Goal: Information Seeking & Learning: Find specific fact

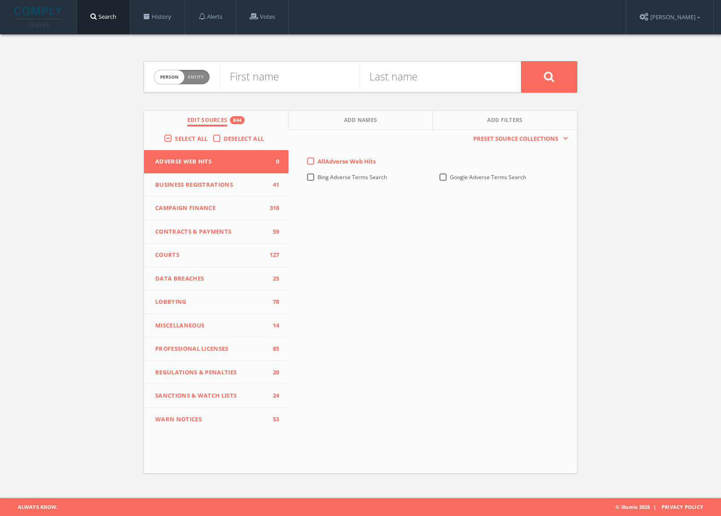
click at [172, 77] on span "person" at bounding box center [169, 77] width 30 height 14
checkbox input "true"
click at [274, 77] on input "text" at bounding box center [370, 76] width 301 height 23
click at [224, 139] on label "Deselect All" at bounding box center [246, 139] width 45 height 9
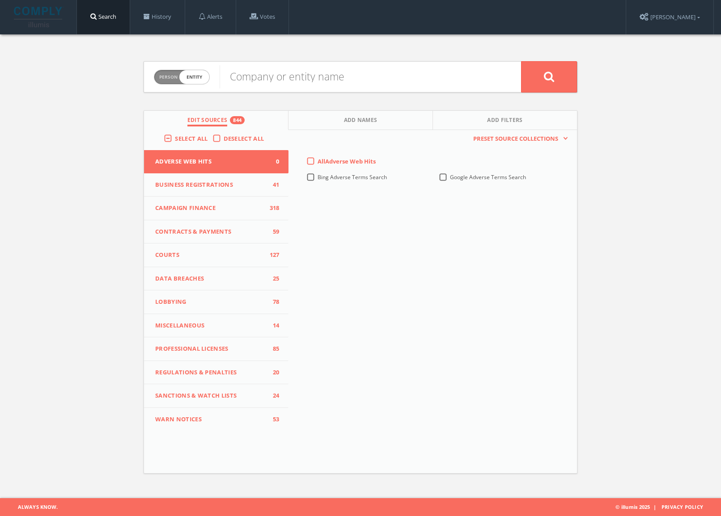
click at [0, 0] on input "Deselect All" at bounding box center [0, 0] width 0 height 0
click at [175, 138] on label "Select All" at bounding box center [193, 139] width 37 height 9
click at [0, 0] on input "Select All" at bounding box center [0, 0] width 0 height 0
click at [261, 80] on input "text" at bounding box center [370, 76] width 301 height 23
click at [256, 81] on input "text" at bounding box center [370, 76] width 301 height 23
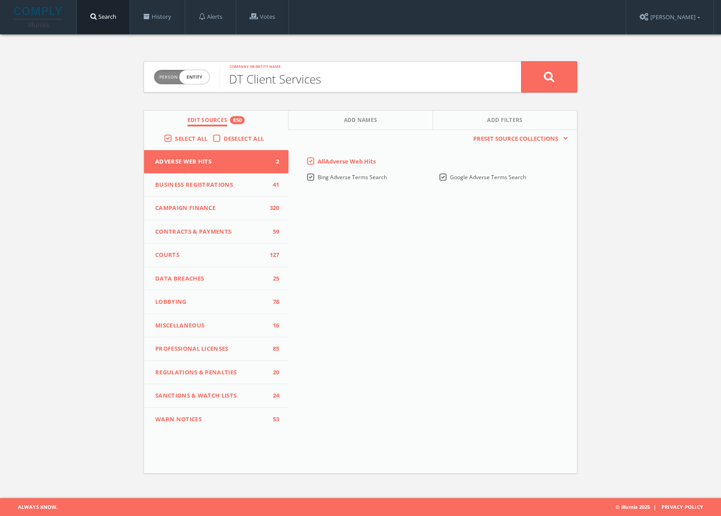
type input "DT Client Services"
click at [549, 81] on icon at bounding box center [549, 76] width 11 height 11
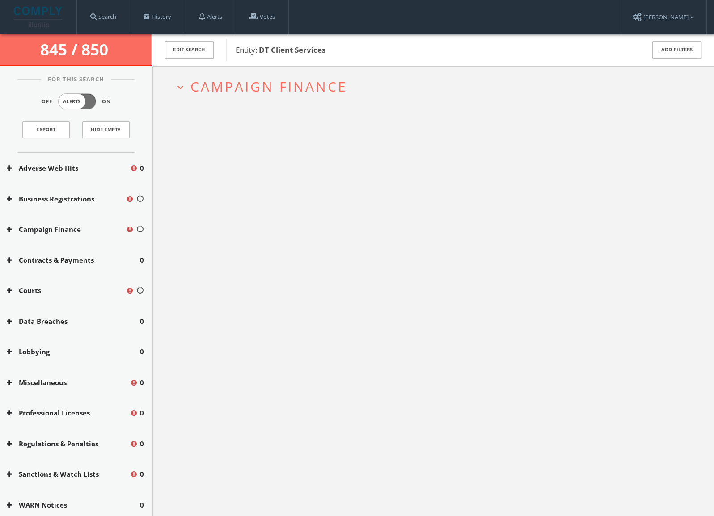
click at [72, 415] on button "Professional Licenses" at bounding box center [68, 413] width 123 height 10
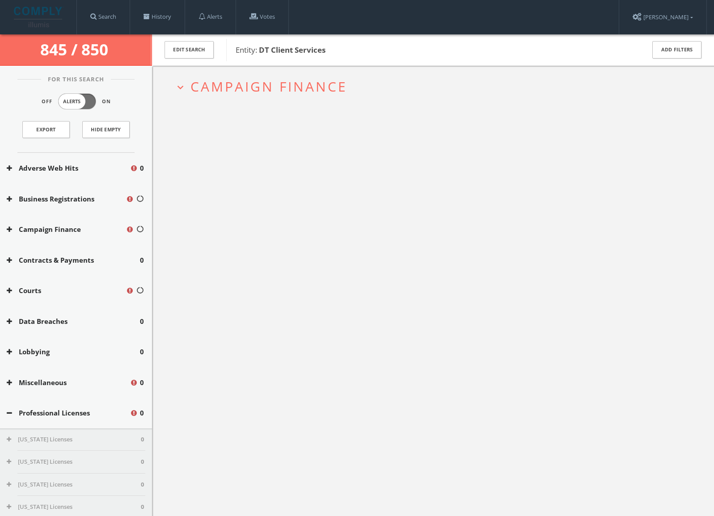
click at [72, 415] on button "Professional Licenses" at bounding box center [68, 413] width 123 height 10
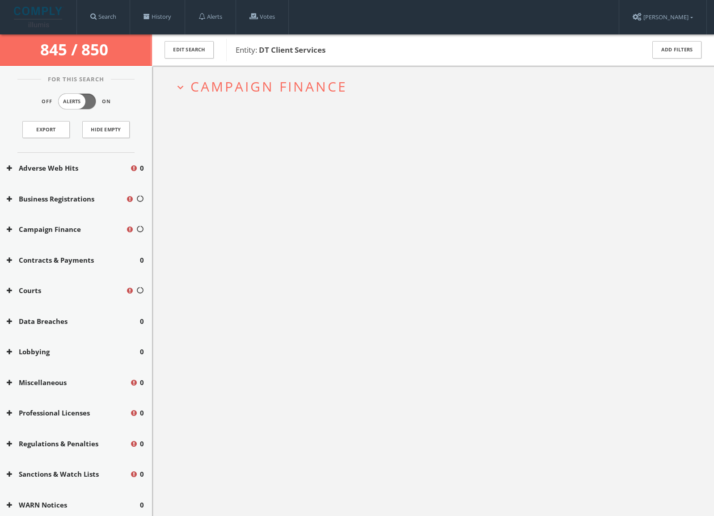
click at [126, 85] on div "For This Search Off Alerts On Export Hide Empty" at bounding box center [76, 116] width 152 height 74
click at [91, 232] on button "Campaign Finance" at bounding box center [66, 229] width 119 height 10
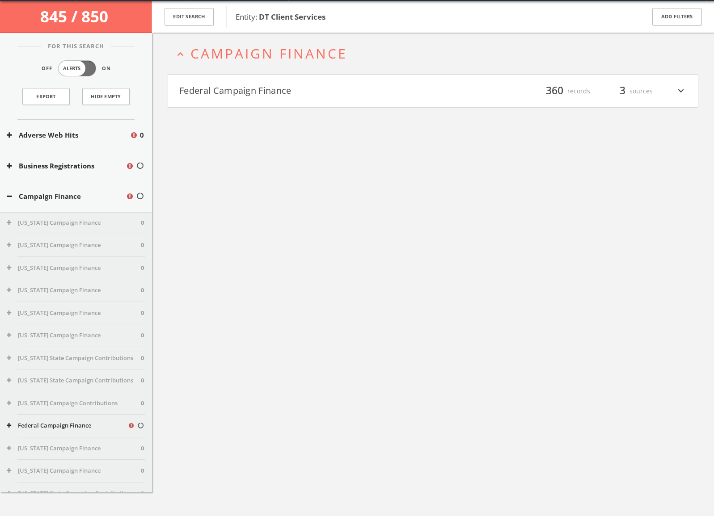
click at [95, 207] on div "Campaign Finance" at bounding box center [76, 196] width 152 height 31
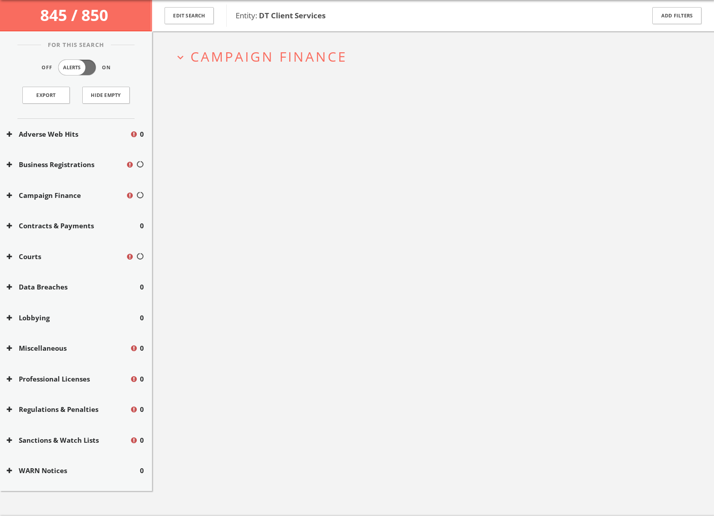
click at [563, 210] on div "expand_more Campaign Finance" at bounding box center [433, 258] width 562 height 516
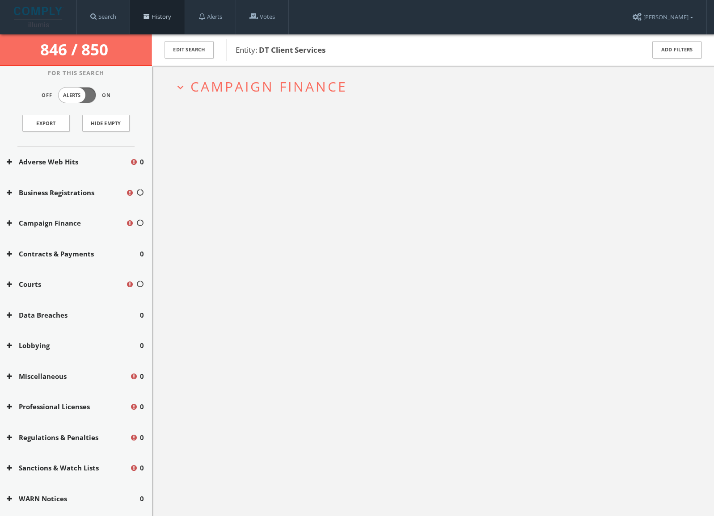
scroll to position [0, 0]
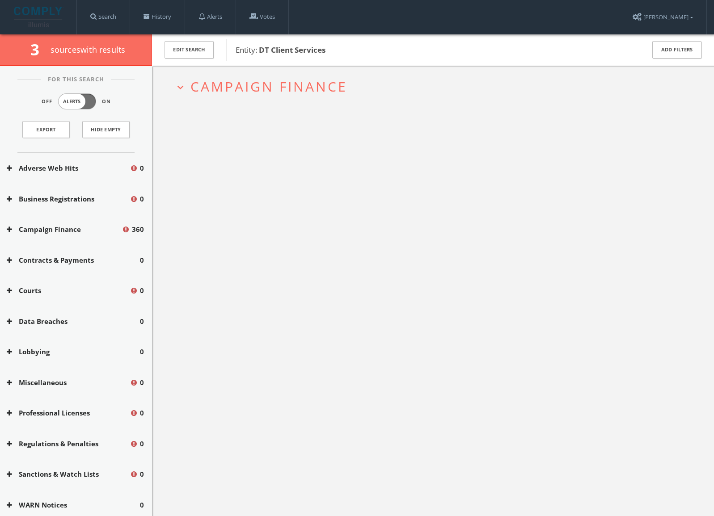
click at [243, 79] on span "Campaign Finance" at bounding box center [268, 86] width 157 height 18
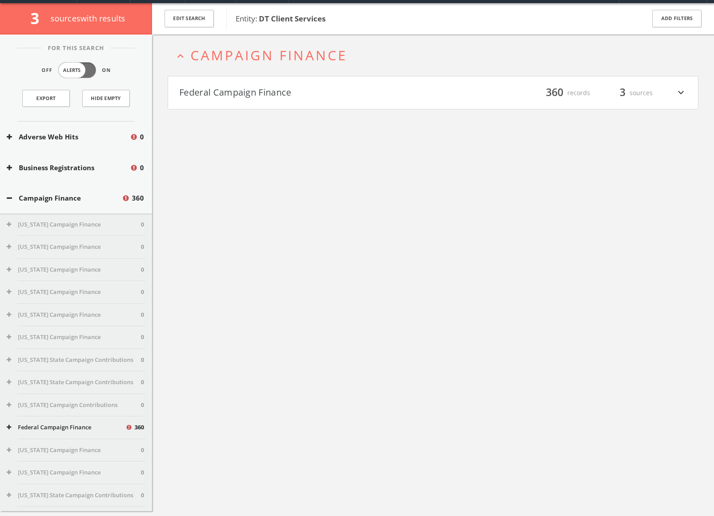
click at [276, 91] on button "Federal Campaign Finance" at bounding box center [306, 92] width 254 height 15
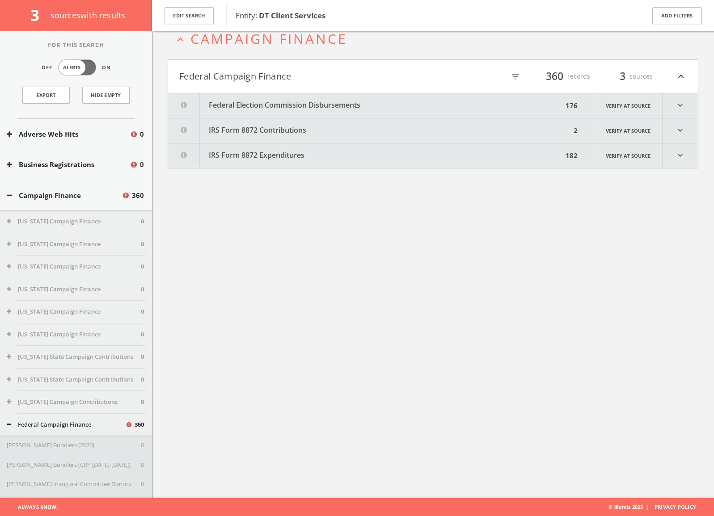
click at [294, 96] on button "Federal Election Commission Disbursements" at bounding box center [365, 105] width 395 height 25
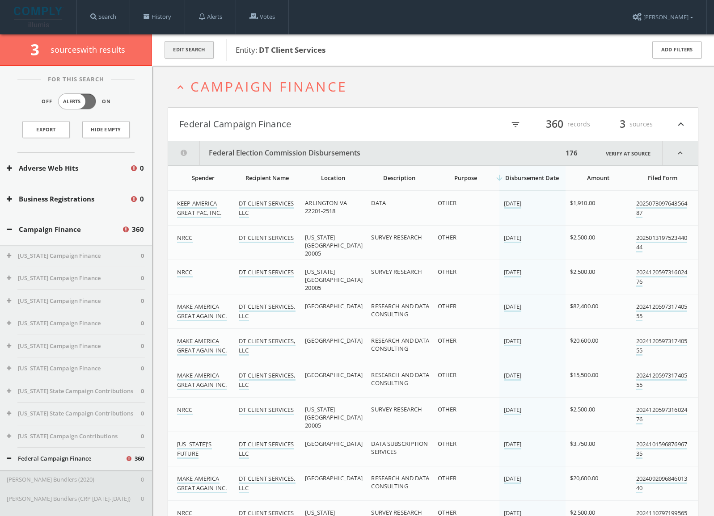
click at [190, 54] on button "Edit Search" at bounding box center [189, 49] width 49 height 17
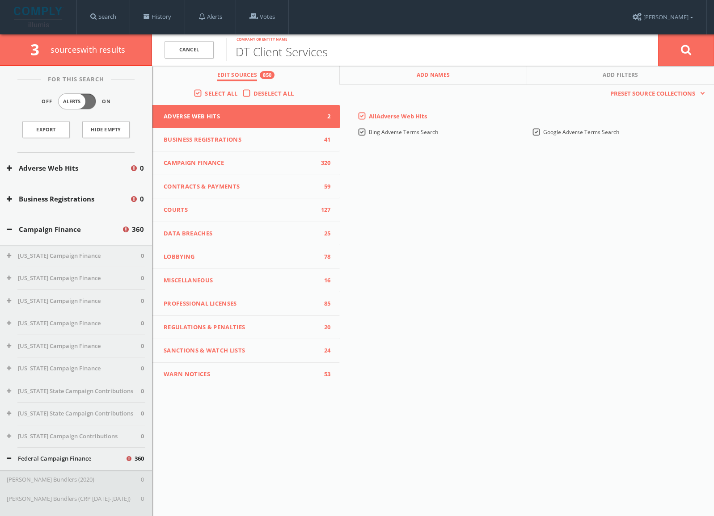
click at [399, 74] on button "Add Names" at bounding box center [433, 75] width 187 height 19
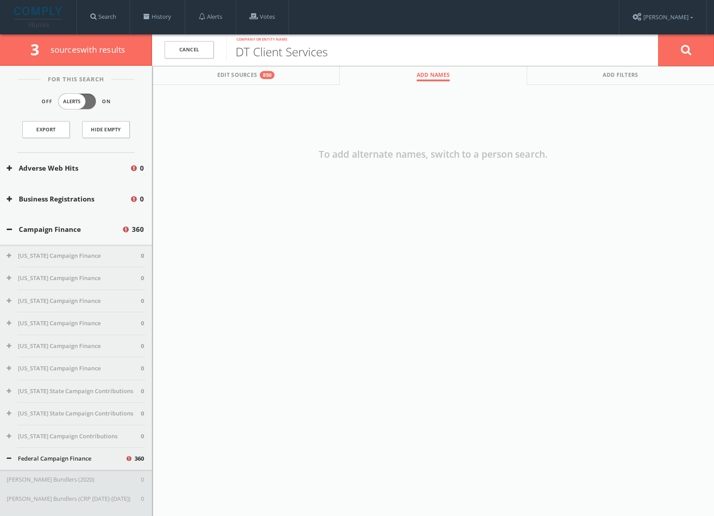
click at [259, 65] on div "DT Client Services Company or entity name" at bounding box center [442, 49] width 432 height 31
click at [258, 73] on button "Edit Sources 850" at bounding box center [245, 75] width 187 height 19
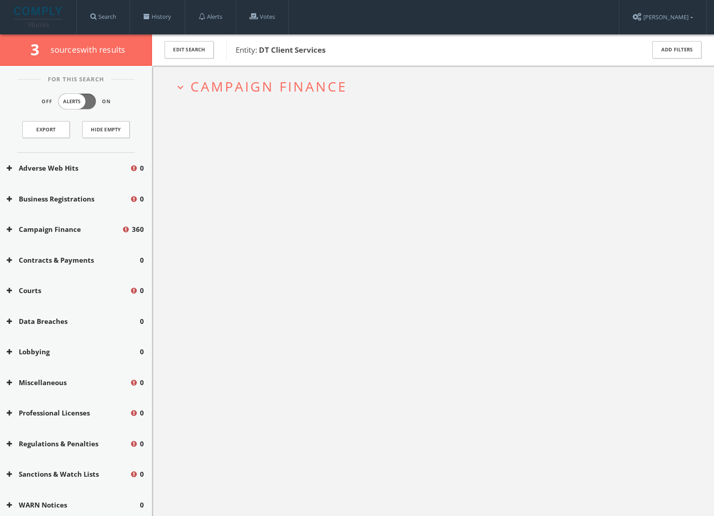
click at [309, 85] on span "Campaign Finance" at bounding box center [268, 86] width 157 height 18
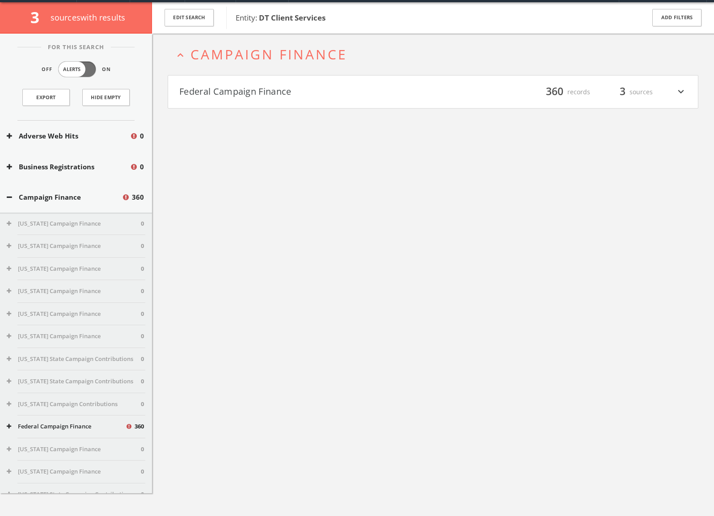
click at [422, 97] on button "Federal Campaign Finance" at bounding box center [306, 91] width 254 height 15
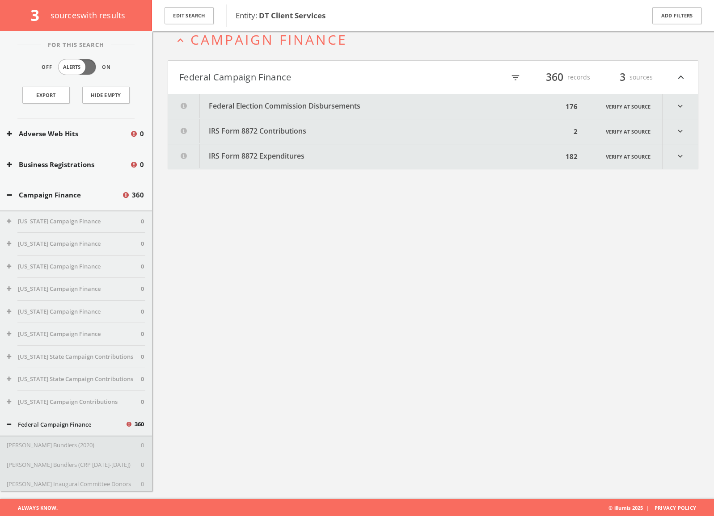
scroll to position [52, 0]
click at [410, 121] on button "IRS Form 8872 Contributions" at bounding box center [369, 130] width 403 height 25
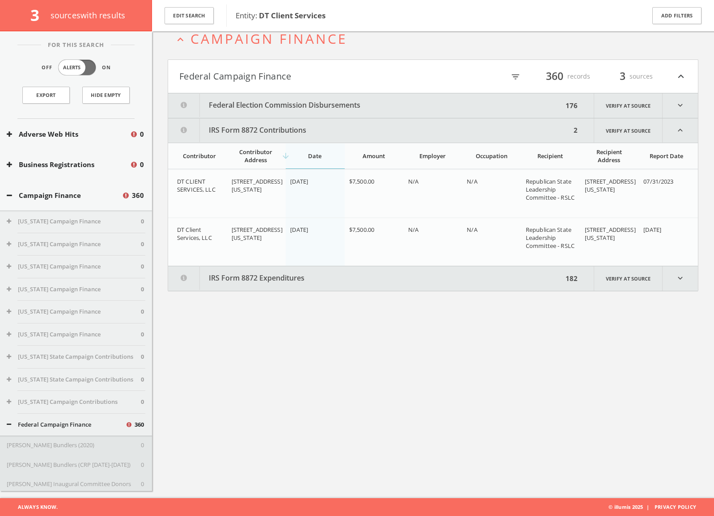
click at [334, 271] on button "IRS Form 8872 Expenditures" at bounding box center [365, 278] width 395 height 25
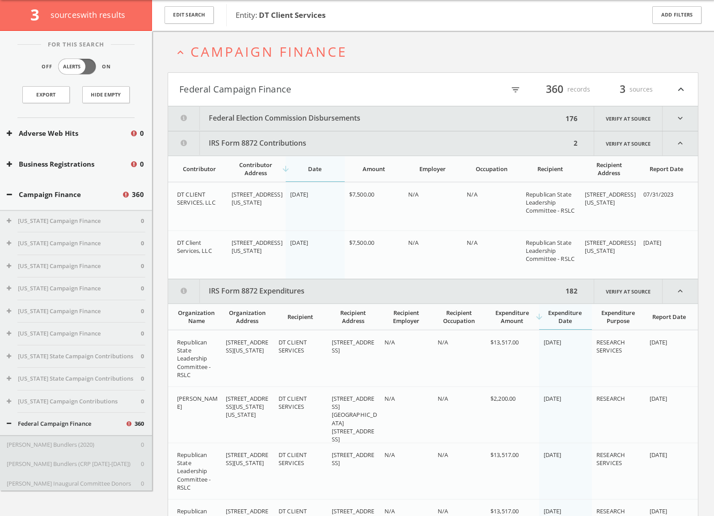
scroll to position [0, 0]
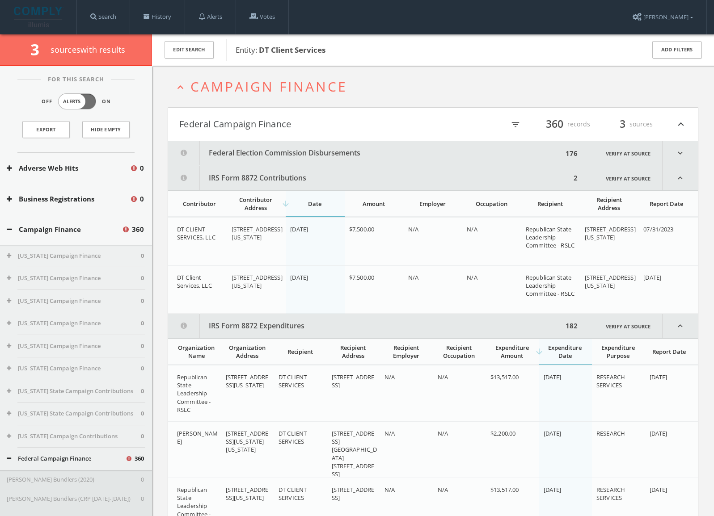
click at [325, 120] on button "Federal Campaign Finance" at bounding box center [306, 124] width 254 height 15
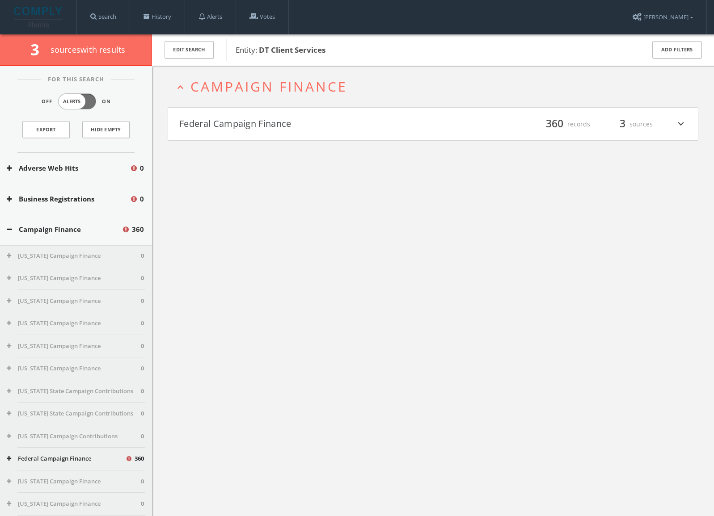
click at [682, 122] on icon "expand_more" at bounding box center [681, 124] width 12 height 15
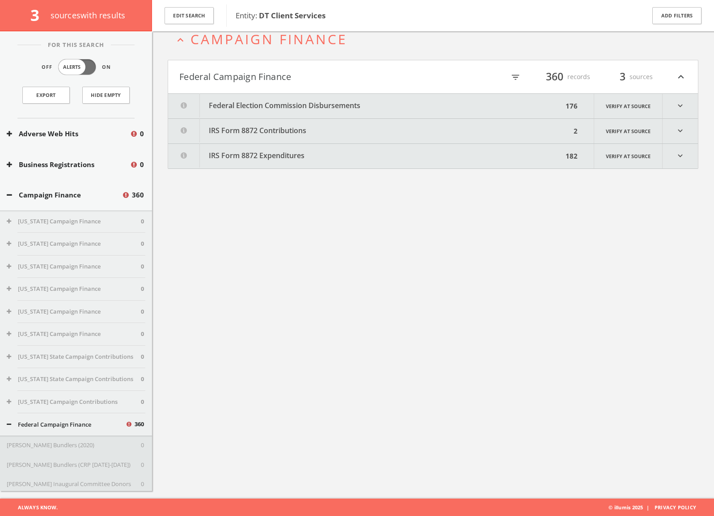
scroll to position [52, 0]
click at [678, 102] on icon "expand_more" at bounding box center [680, 105] width 35 height 25
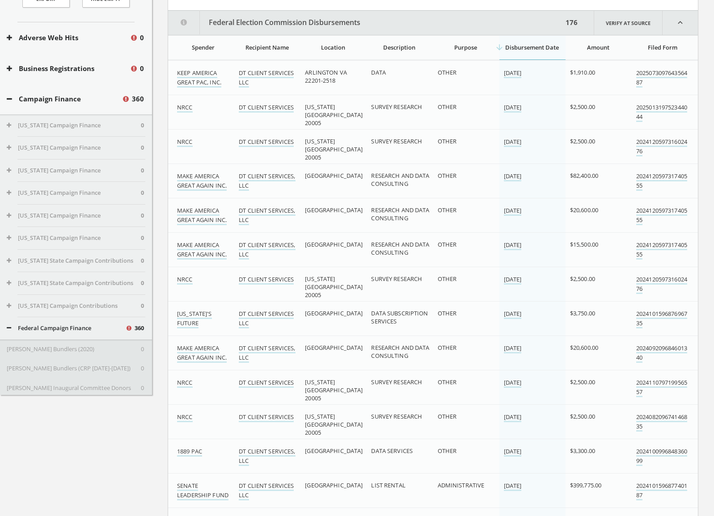
scroll to position [25, 0]
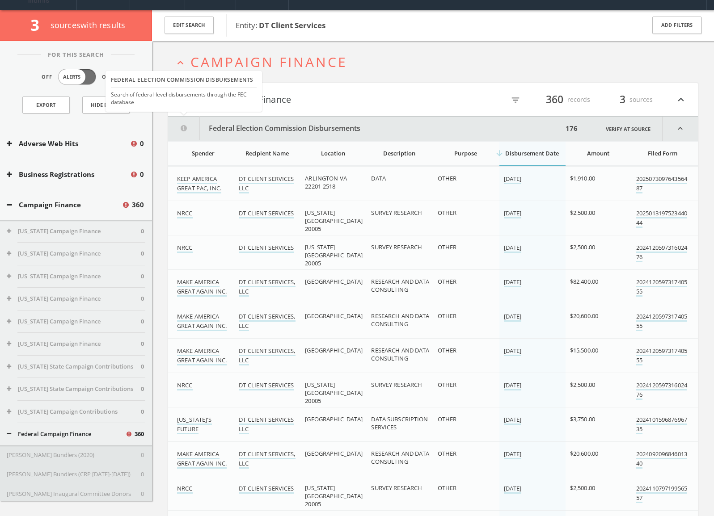
click at [182, 127] on icon at bounding box center [184, 128] width 32 height 24
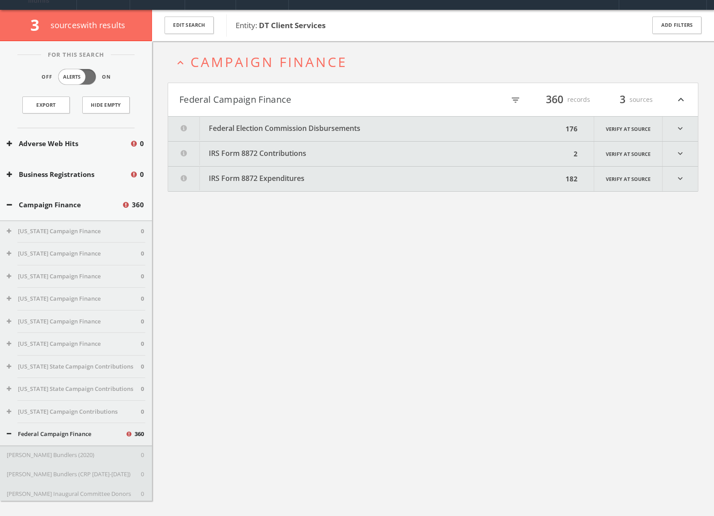
click at [182, 127] on icon at bounding box center [184, 128] width 32 height 24
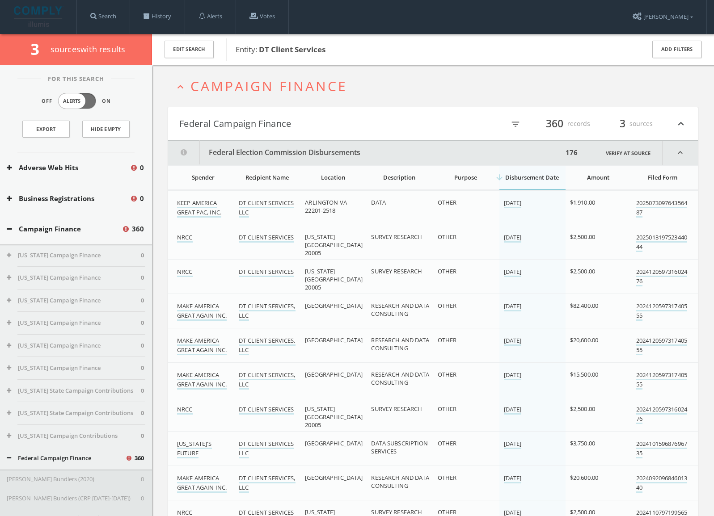
scroll to position [0, 0]
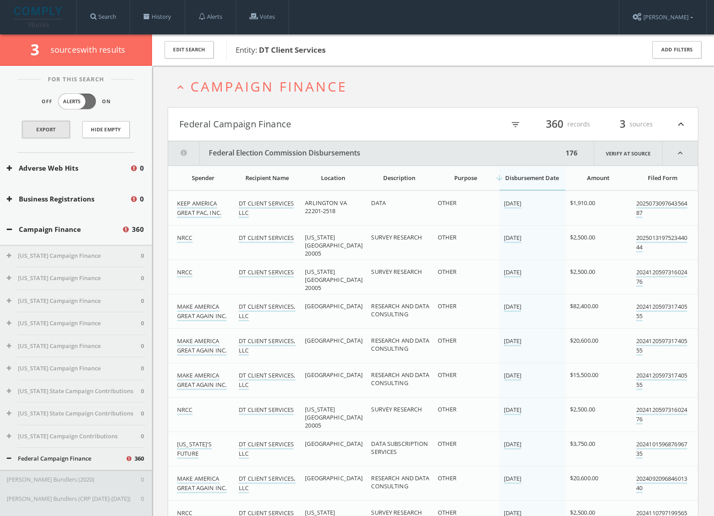
click at [34, 127] on link "Export" at bounding box center [45, 129] width 47 height 17
click at [186, 49] on button "Edit Search" at bounding box center [189, 49] width 49 height 17
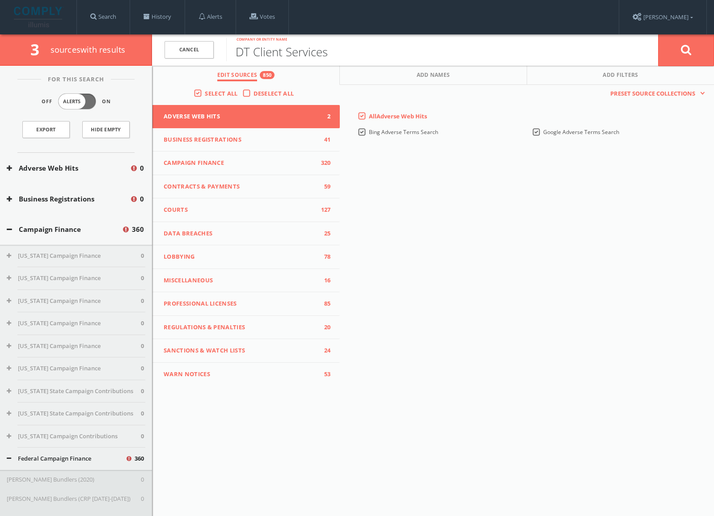
click at [314, 52] on input "DT Client Services" at bounding box center [442, 49] width 432 height 23
drag, startPoint x: 351, startPoint y: 53, endPoint x: 200, endPoint y: 55, distance: 150.7
click at [200, 55] on form "Cancel DT Client Services Company or entity name Cancel" at bounding box center [433, 49] width 562 height 31
type input "Data Trust"
click at [81, 207] on div "Business Registrations 0" at bounding box center [76, 199] width 152 height 31
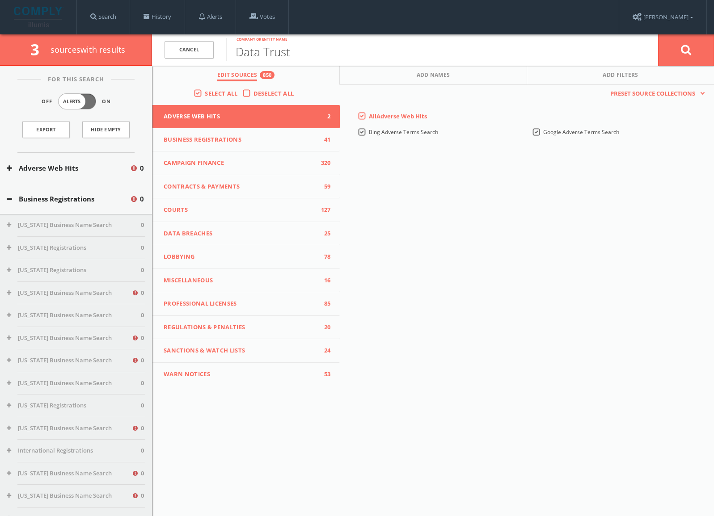
click at [67, 334] on button "[US_STATE] Business Name Search" at bounding box center [69, 338] width 125 height 9
click at [667, 152] on div "This creates a new collection with the currently selected sources. Preset Sourc…" at bounding box center [527, 235] width 374 height 301
click at [693, 42] on button at bounding box center [686, 50] width 56 height 32
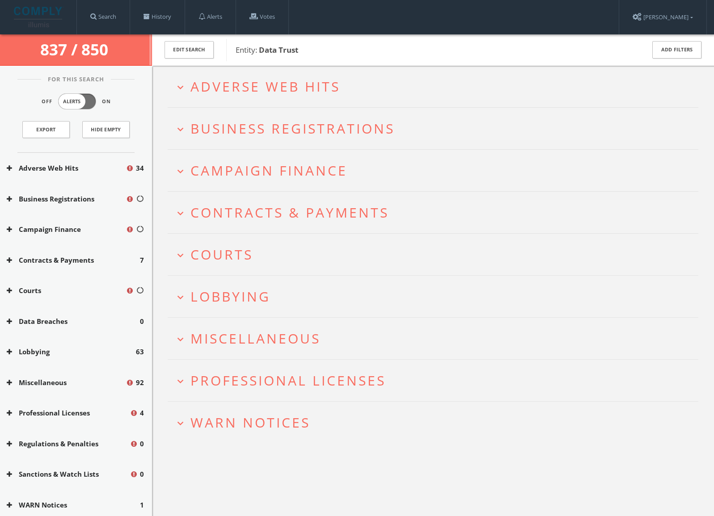
click at [73, 200] on button "Business Registrations" at bounding box center [66, 199] width 119 height 10
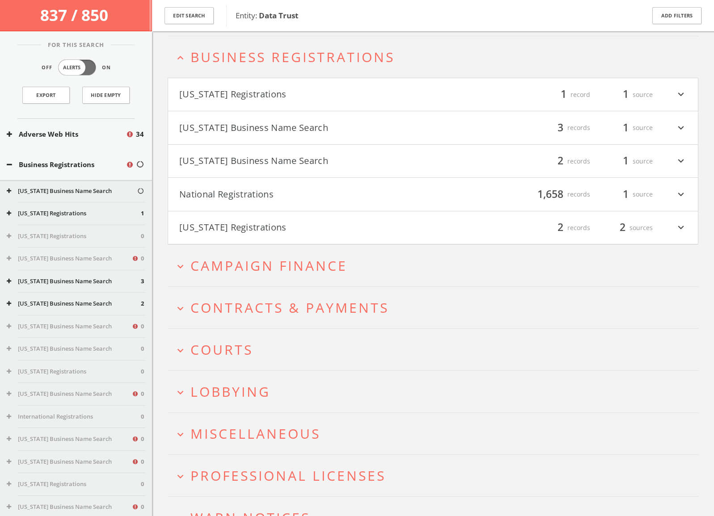
scroll to position [76, 0]
click at [65, 163] on button "Business Registrations" at bounding box center [66, 165] width 119 height 10
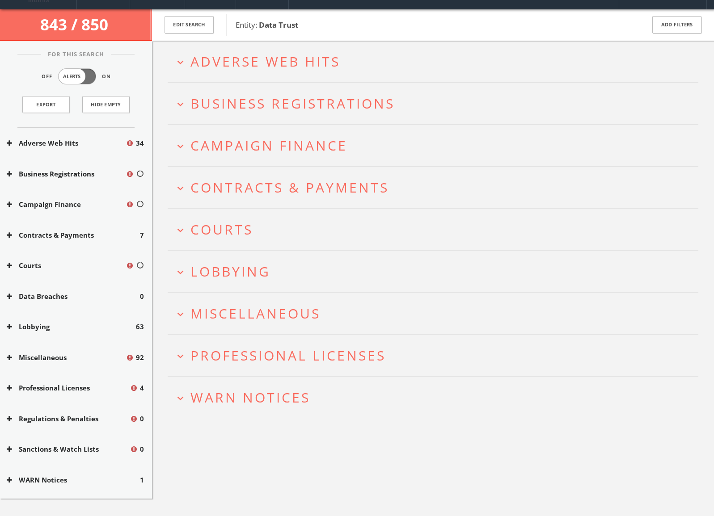
scroll to position [0, 0]
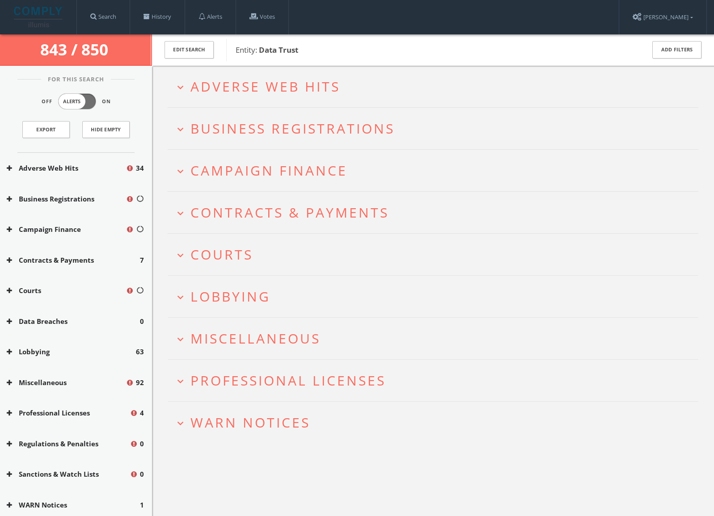
click at [196, 260] on span "Courts" at bounding box center [221, 254] width 63 height 18
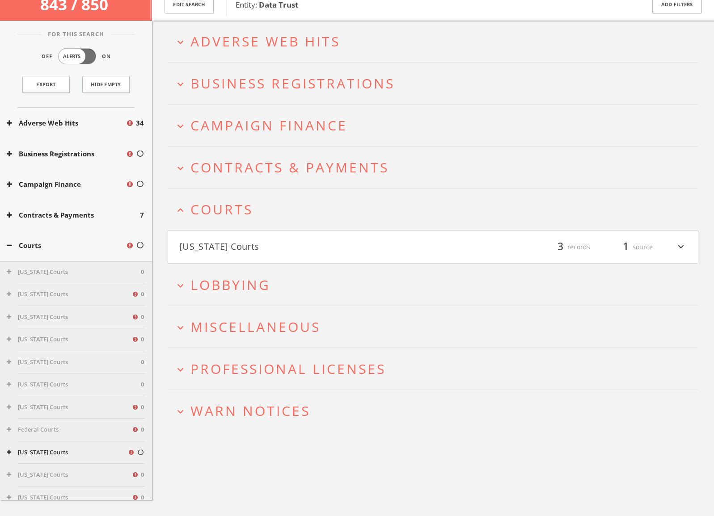
scroll to position [52, 0]
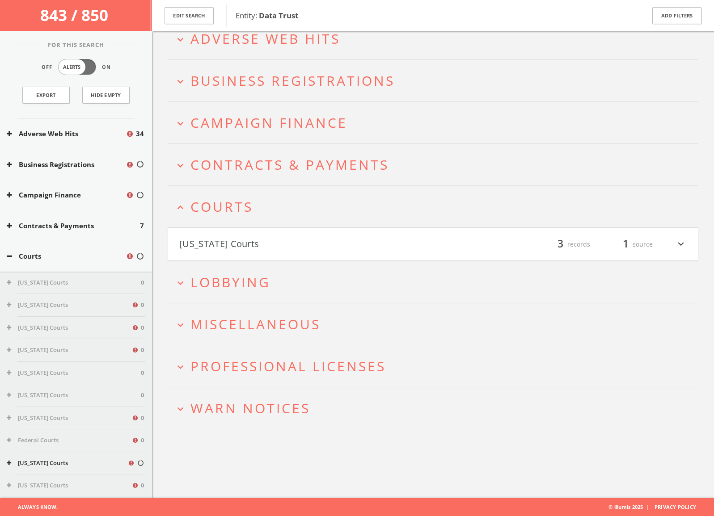
click at [218, 215] on span "Courts" at bounding box center [221, 207] width 63 height 18
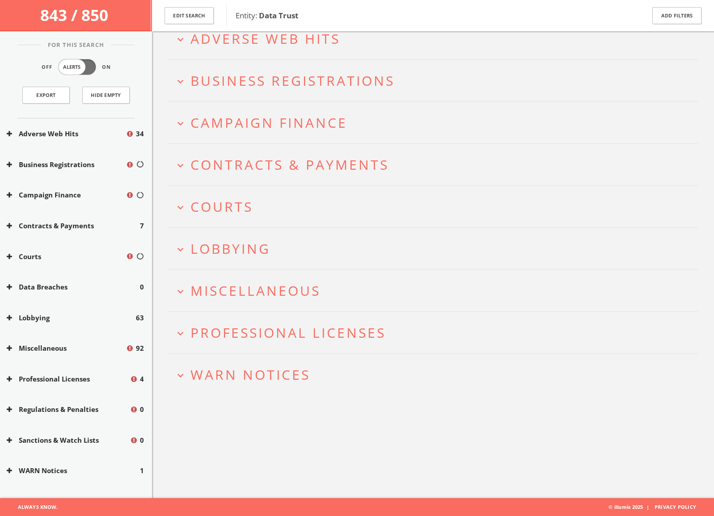
click at [218, 215] on span "Courts" at bounding box center [221, 207] width 63 height 18
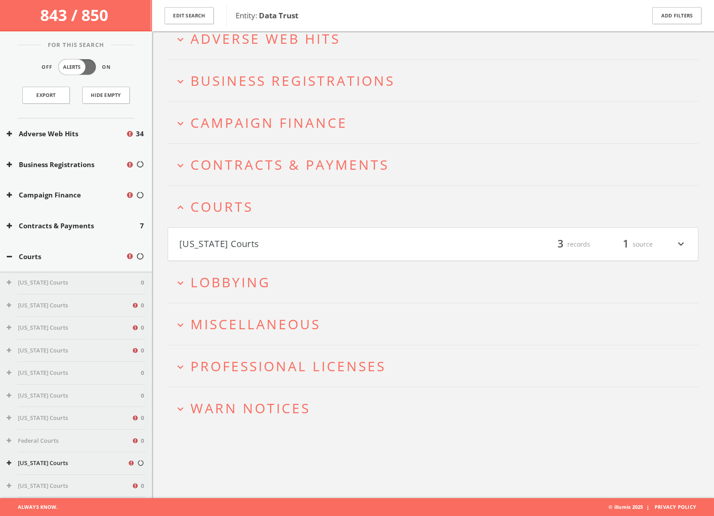
click at [226, 242] on button "[US_STATE] Courts" at bounding box center [306, 244] width 254 height 15
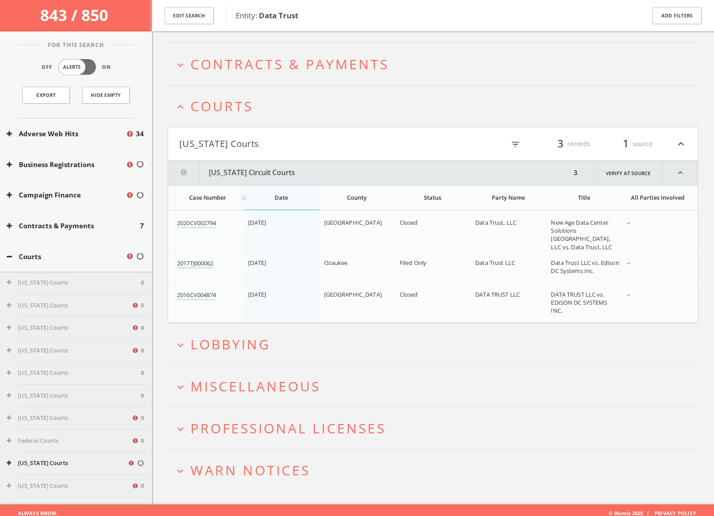
scroll to position [159, 0]
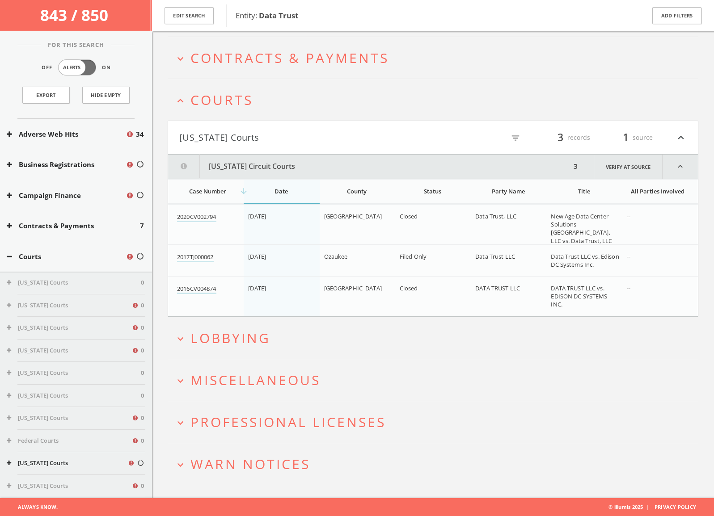
click at [253, 132] on button "[US_STATE] Courts" at bounding box center [306, 137] width 254 height 15
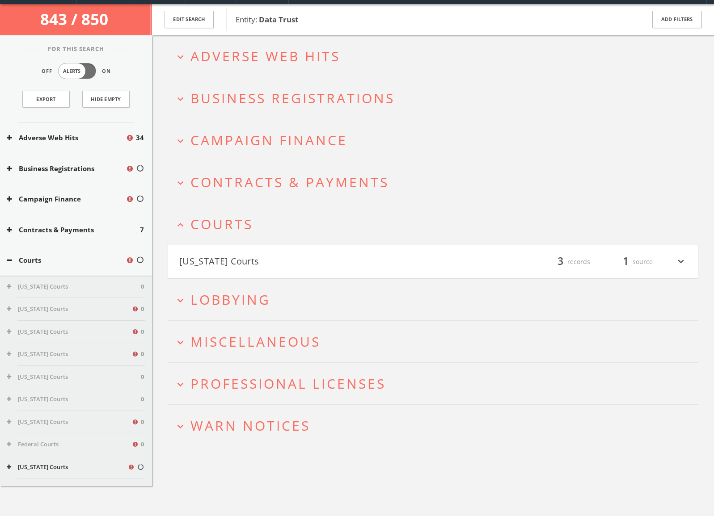
scroll to position [0, 0]
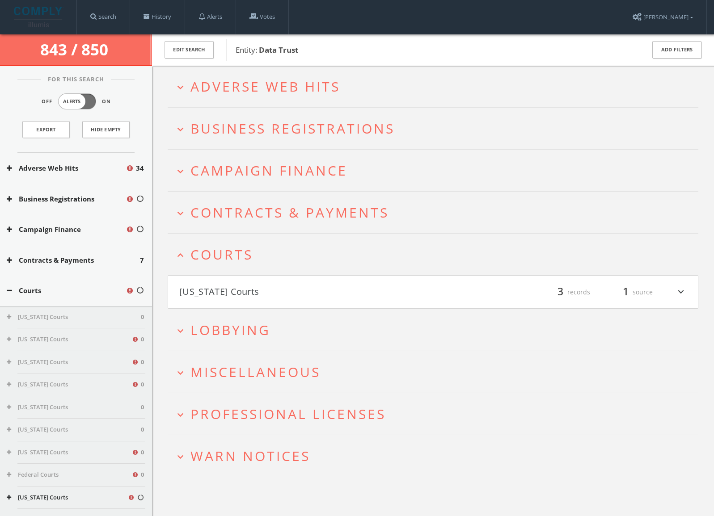
click at [278, 257] on button "expand_less Courts" at bounding box center [436, 254] width 524 height 15
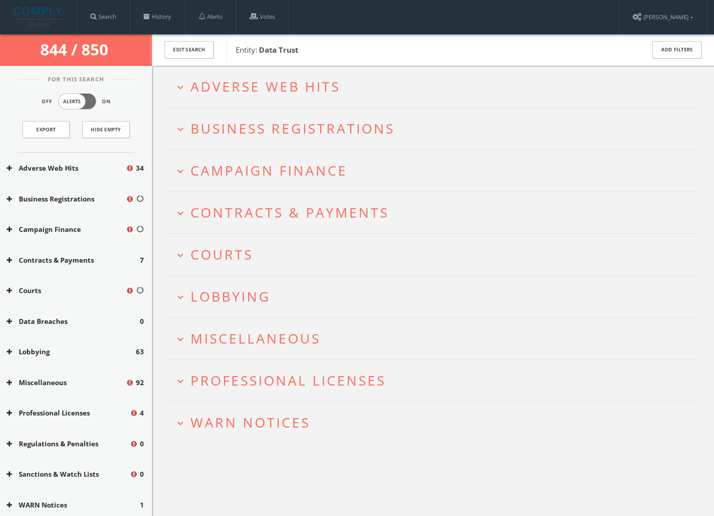
click at [87, 201] on button "Business Registrations" at bounding box center [66, 199] width 119 height 10
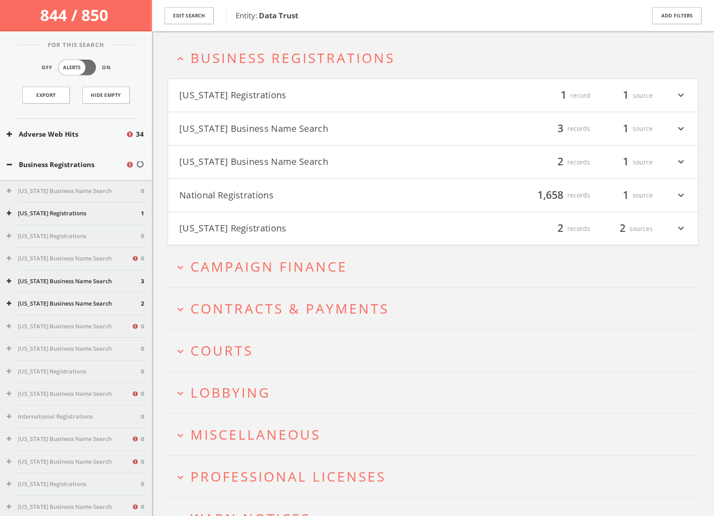
scroll to position [76, 0]
click at [87, 161] on button "Business Registrations" at bounding box center [66, 165] width 119 height 10
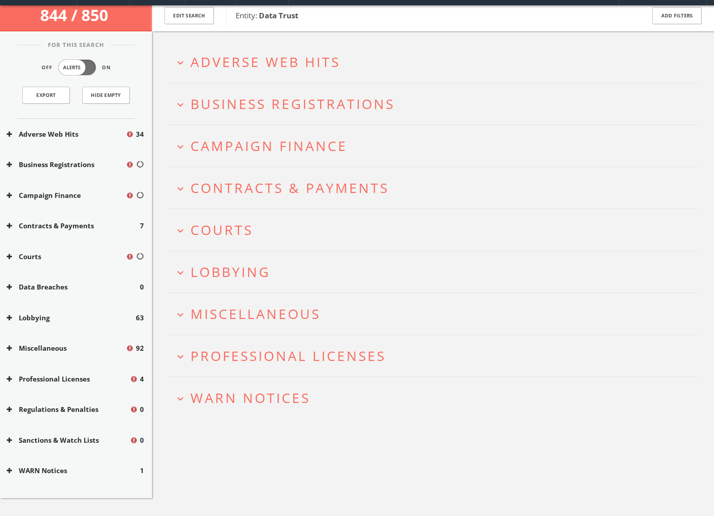
scroll to position [52, 0]
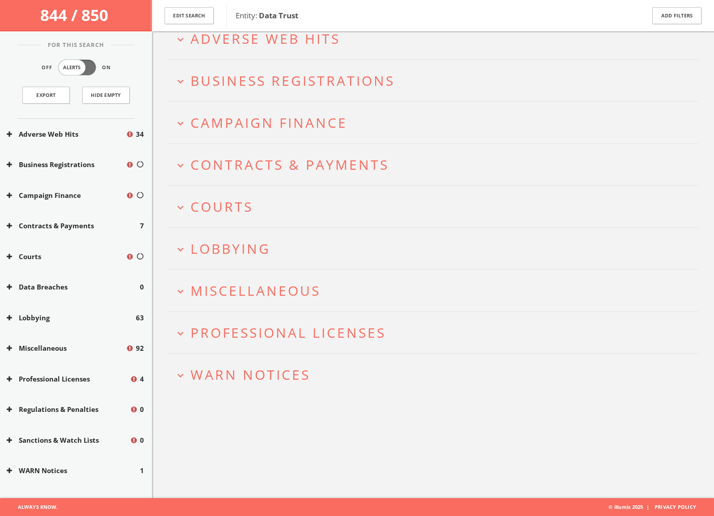
click at [51, 437] on button "Sanctions & Watch Lists" at bounding box center [68, 440] width 123 height 10
click at [50, 441] on button "Sanctions & Watch Lists" at bounding box center [68, 440] width 123 height 10
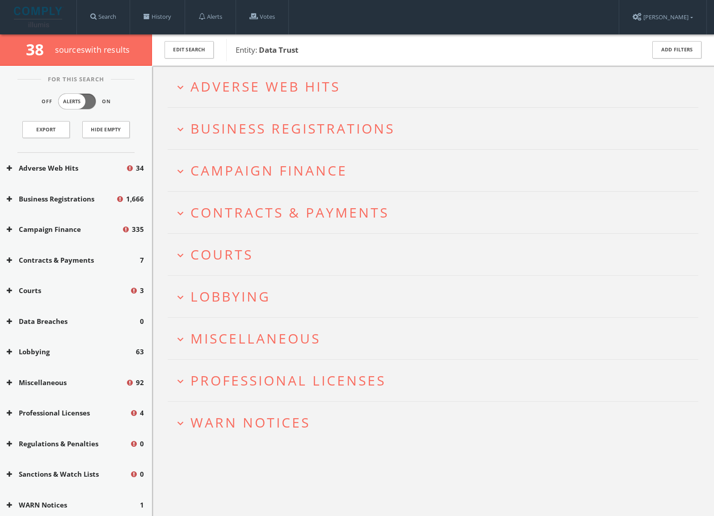
click at [314, 161] on span "Campaign Finance" at bounding box center [268, 170] width 157 height 18
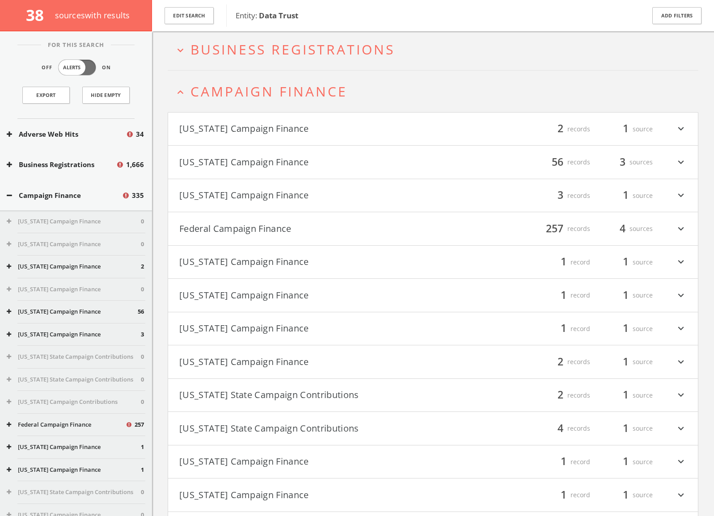
scroll to position [29, 0]
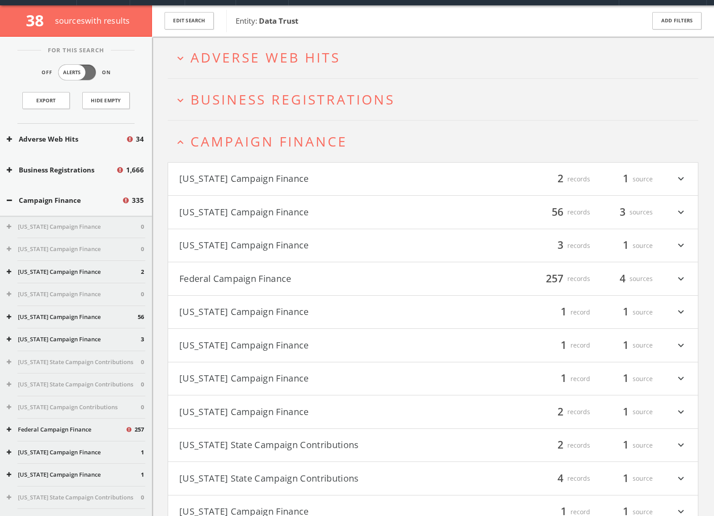
click at [315, 153] on h2 "expand_less Campaign Finance" at bounding box center [433, 142] width 531 height 42
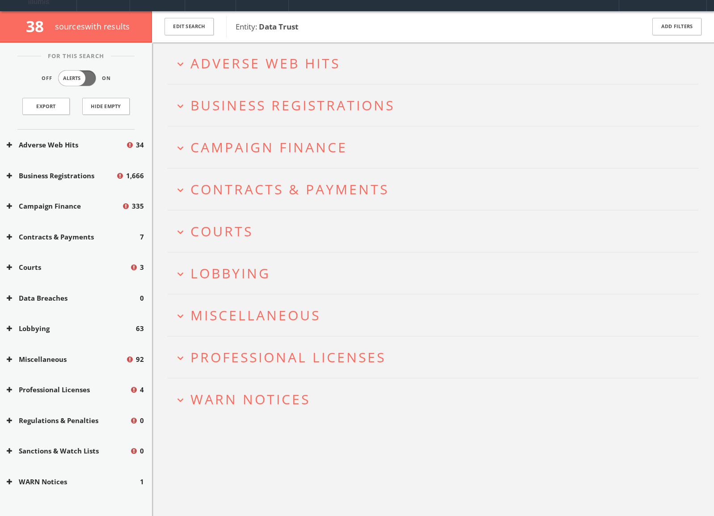
scroll to position [0, 0]
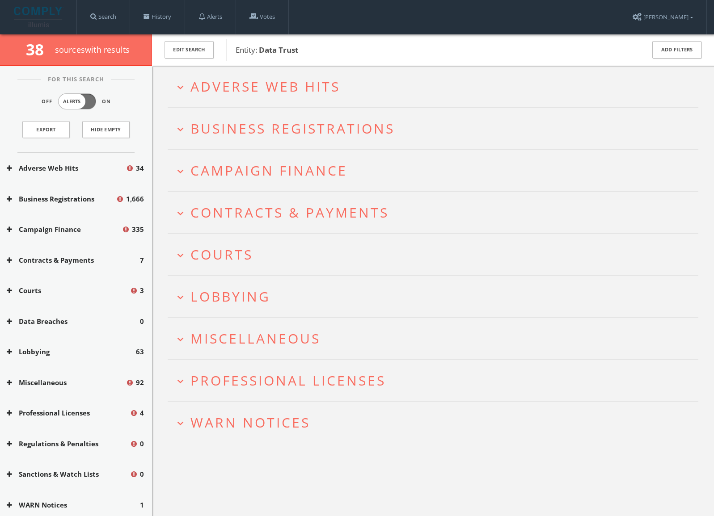
click at [255, 96] on h2 "expand_more Adverse Web Hits" at bounding box center [433, 87] width 531 height 42
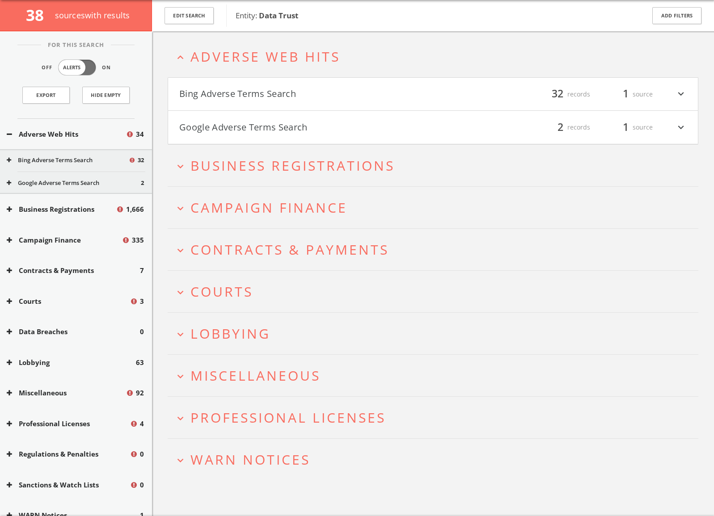
click at [280, 102] on h4 "Bing Adverse Terms Search filter_list 32 records 1 source expand_more" at bounding box center [433, 94] width 530 height 33
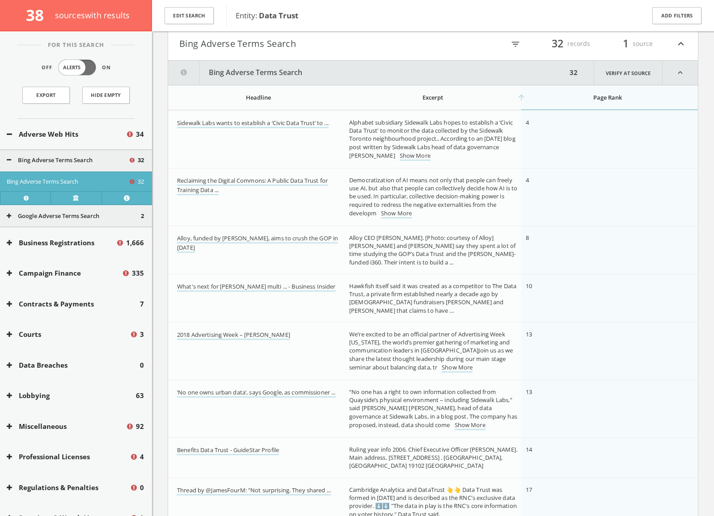
scroll to position [69, 0]
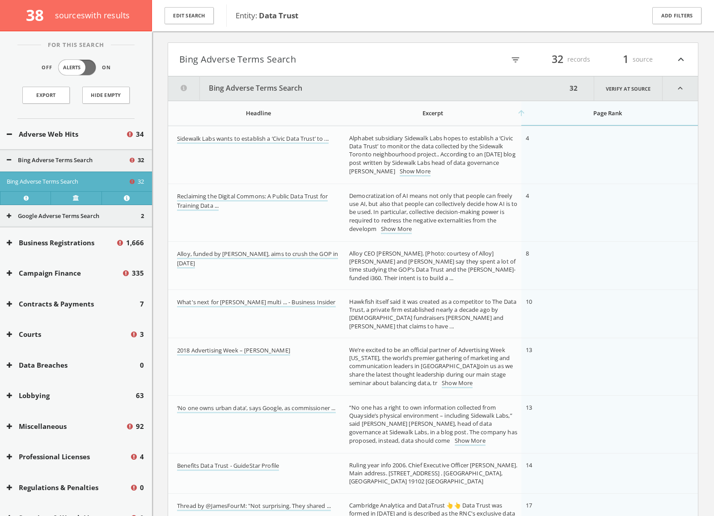
click at [271, 55] on button "Bing Adverse Terms Search" at bounding box center [306, 59] width 254 height 15
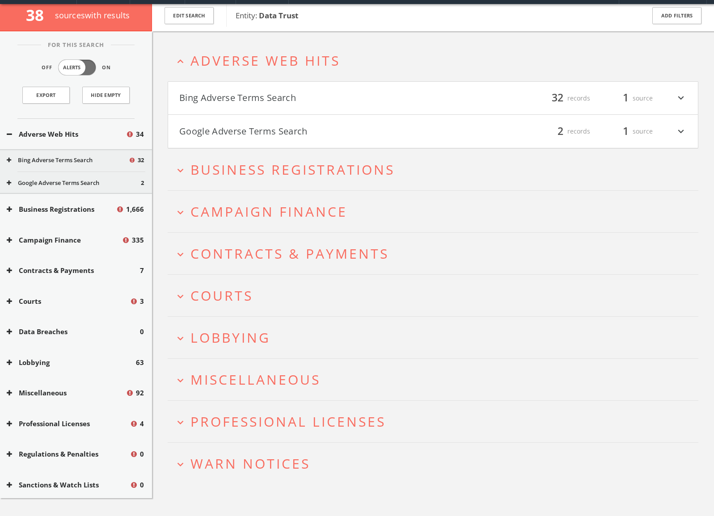
scroll to position [0, 0]
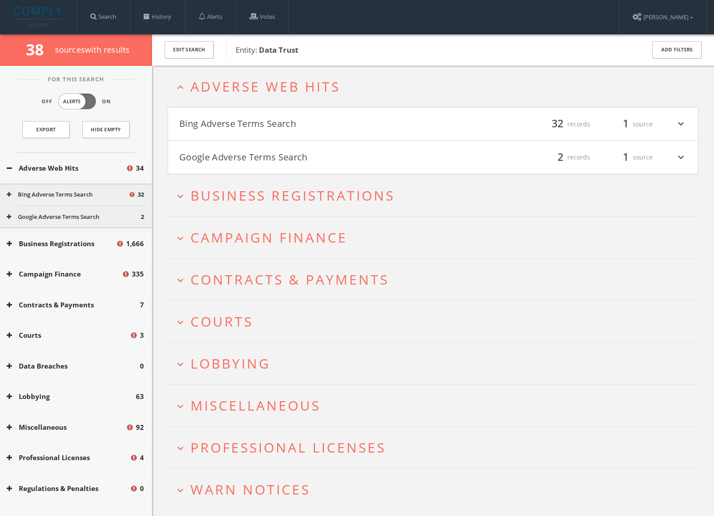
click at [275, 209] on h2 "expand_more Business Registrations" at bounding box center [433, 196] width 531 height 42
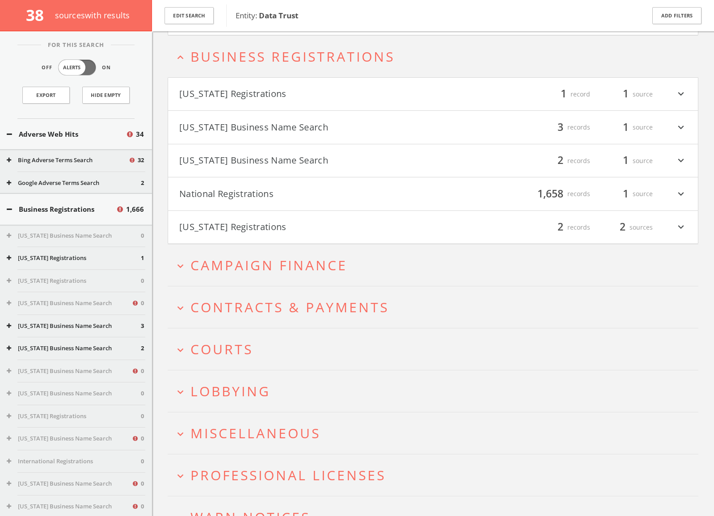
click at [284, 189] on button "National Registrations" at bounding box center [306, 193] width 254 height 15
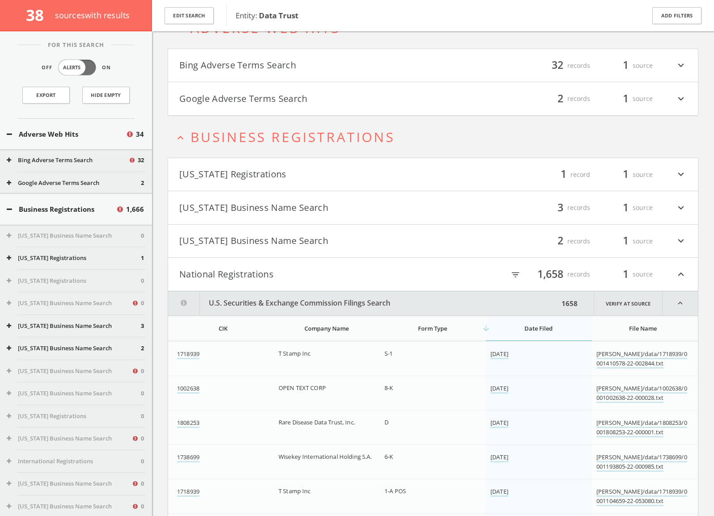
scroll to position [55, 0]
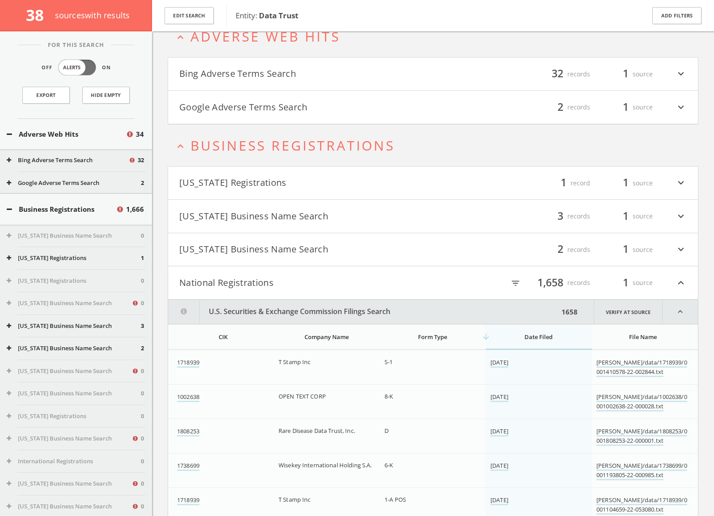
click at [289, 283] on button "National Registrations" at bounding box center [306, 282] width 254 height 15
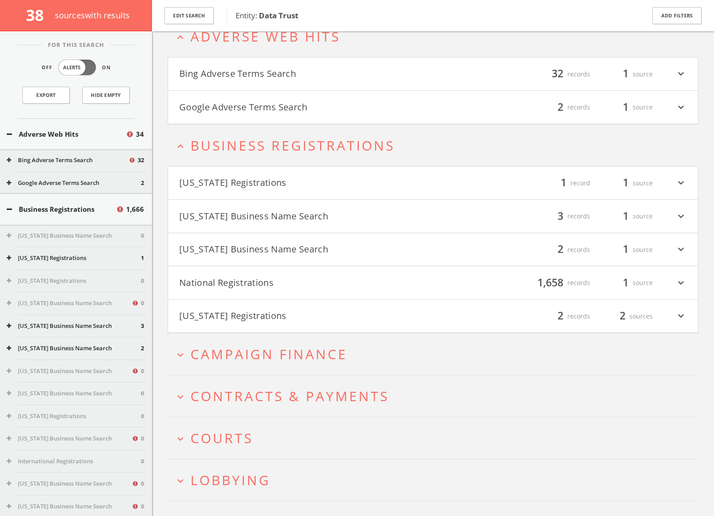
click at [279, 311] on button "[US_STATE] Registrations" at bounding box center [306, 316] width 254 height 15
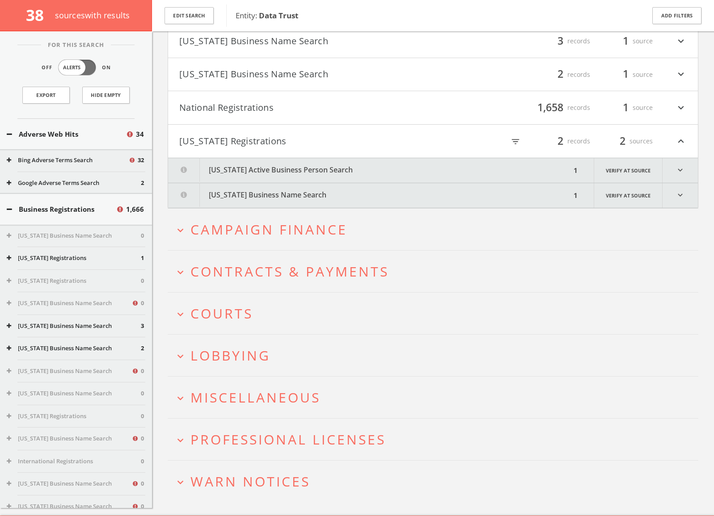
scroll to position [247, 0]
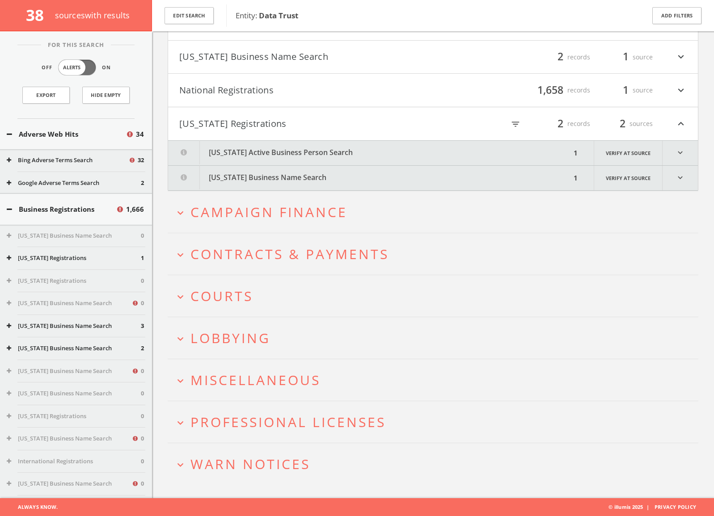
click at [289, 156] on button "[US_STATE] Active Business Person Search" at bounding box center [369, 153] width 403 height 25
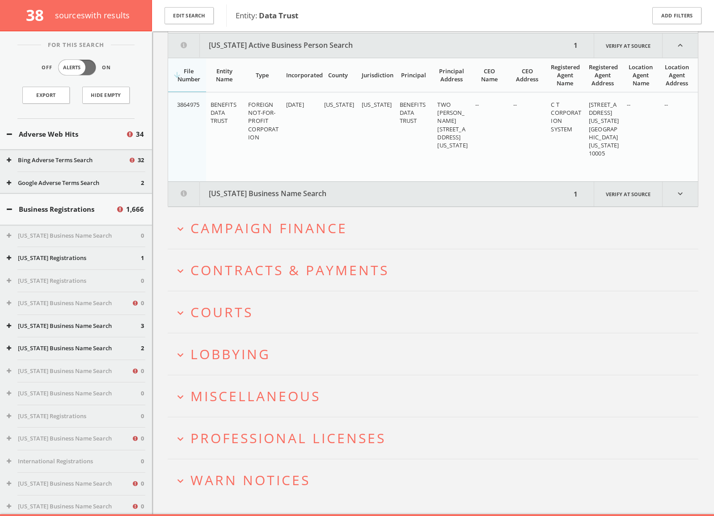
scroll to position [356, 0]
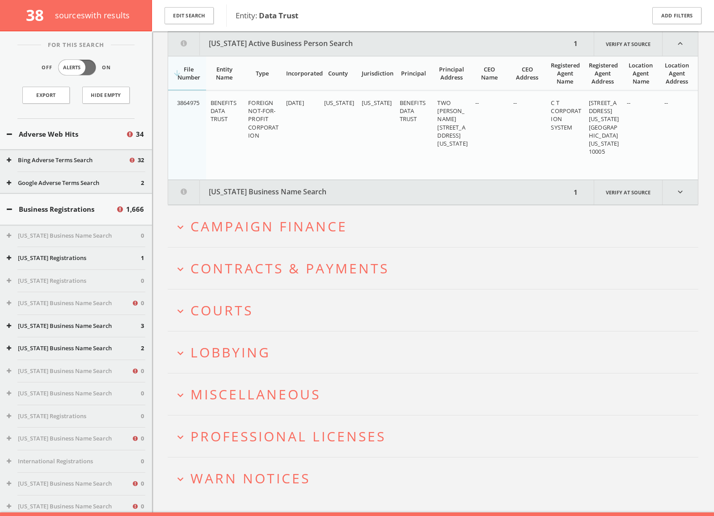
click at [296, 195] on button "[US_STATE] Business Name Search" at bounding box center [369, 192] width 403 height 25
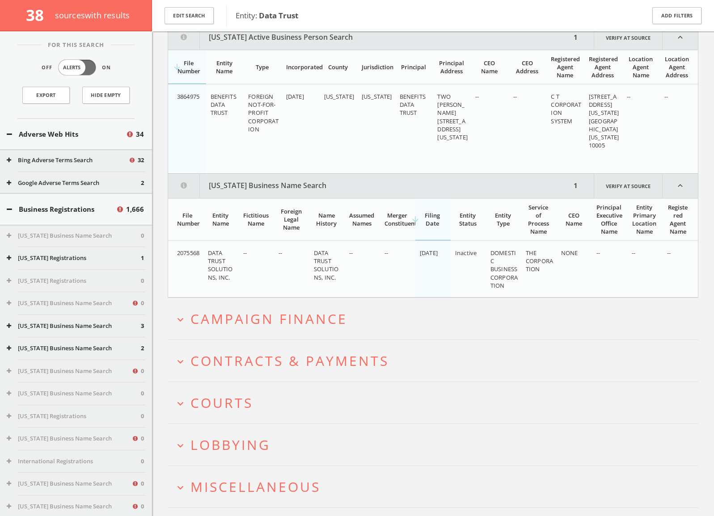
scroll to position [335, 0]
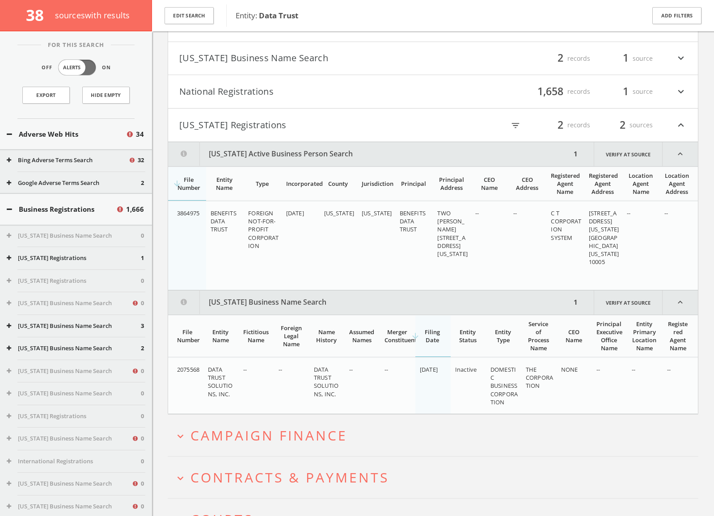
click at [300, 117] on h4 "[US_STATE] Registrations filter_list 2 records 2 sources expand_less" at bounding box center [433, 125] width 530 height 33
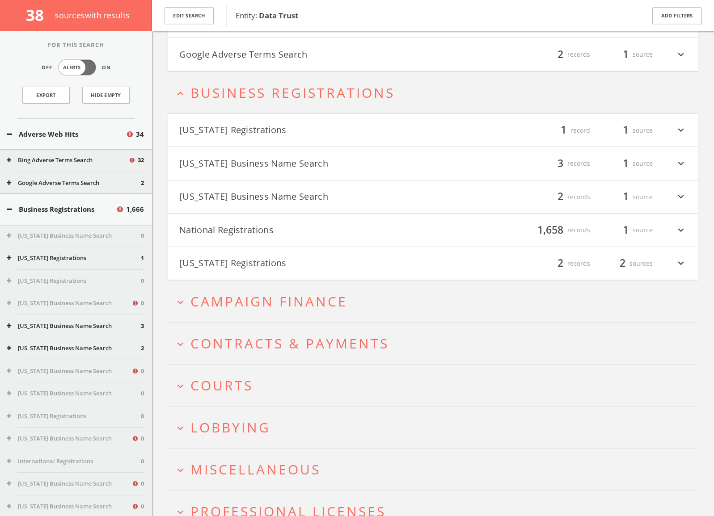
click at [284, 305] on span "Campaign Finance" at bounding box center [268, 301] width 157 height 18
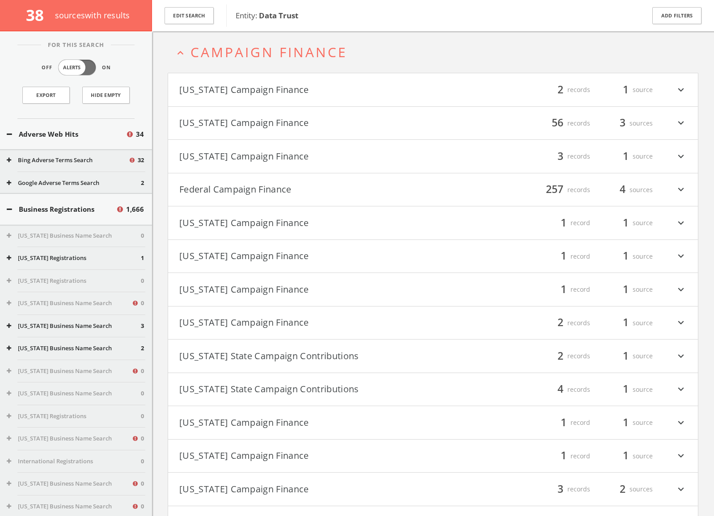
click at [278, 182] on button "Federal Campaign Finance" at bounding box center [306, 189] width 254 height 15
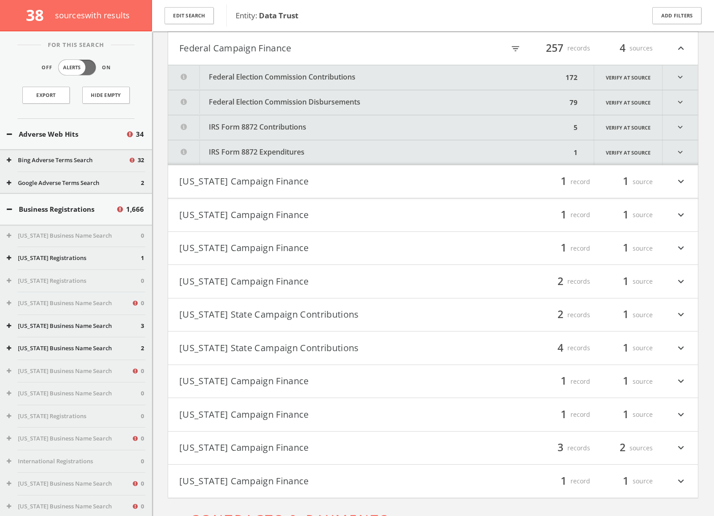
click at [307, 75] on button "Federal Election Commission Contributions" at bounding box center [365, 77] width 395 height 25
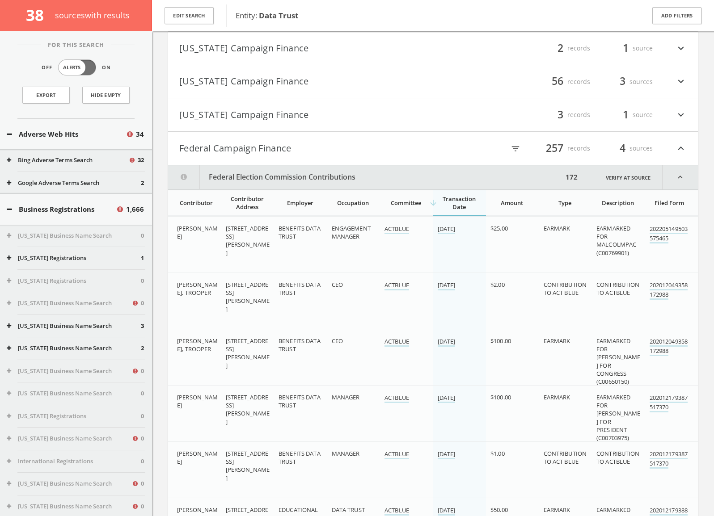
scroll to position [398, 0]
click at [298, 156] on button "Federal Campaign Finance" at bounding box center [306, 148] width 254 height 15
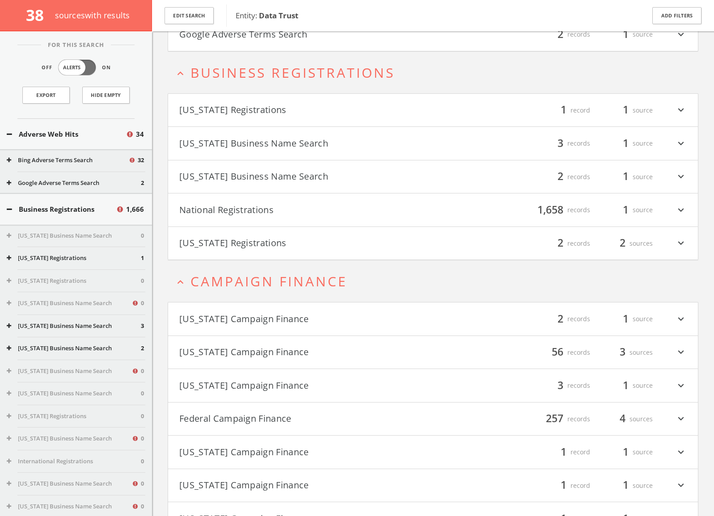
scroll to position [134, 0]
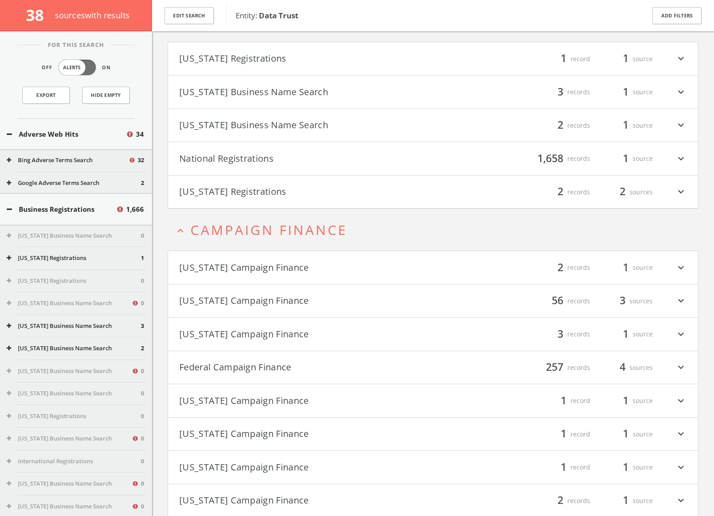
click at [254, 263] on button "[US_STATE] Campaign Finance" at bounding box center [306, 267] width 254 height 15
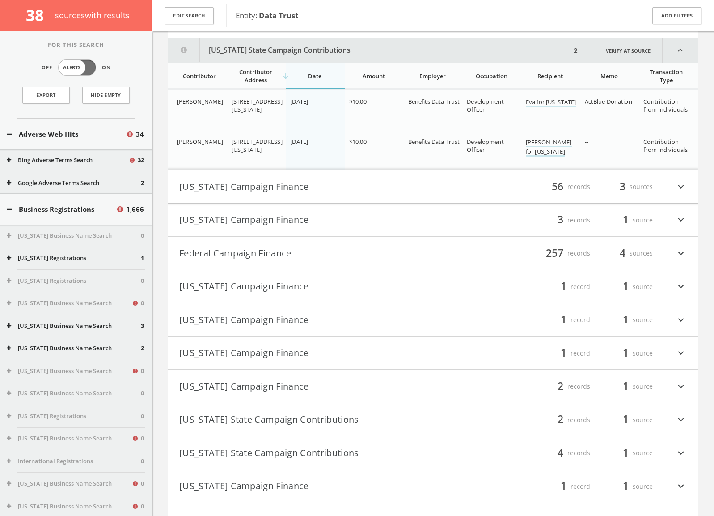
scroll to position [432, 0]
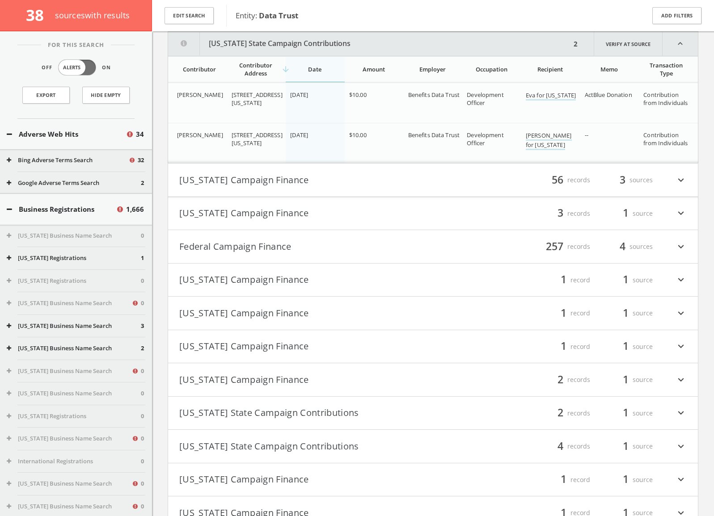
click at [287, 183] on button "[US_STATE] Campaign Finance" at bounding box center [306, 180] width 254 height 15
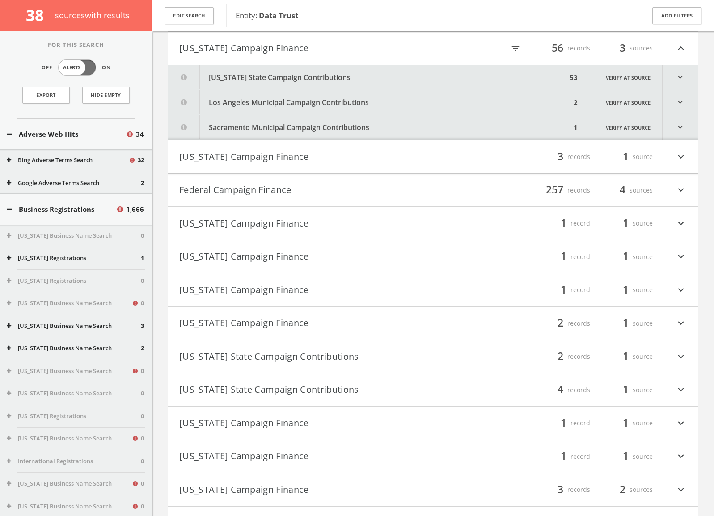
click at [288, 152] on button "[US_STATE] Campaign Finance" at bounding box center [306, 156] width 254 height 15
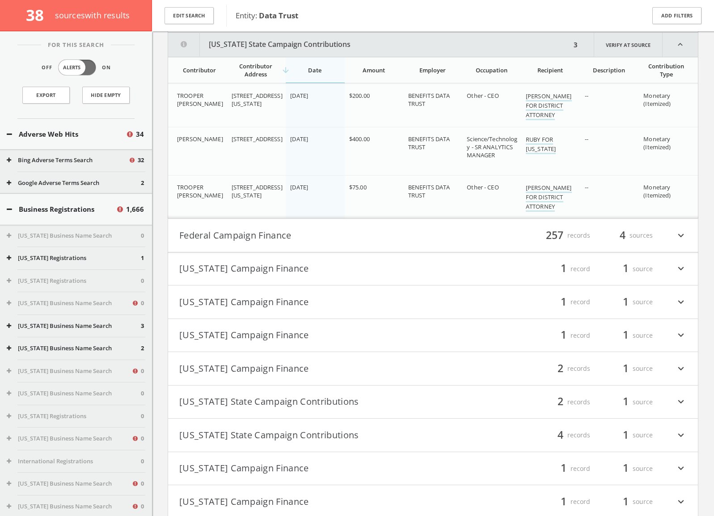
scroll to position [706, 0]
click at [271, 234] on button "Federal Campaign Finance" at bounding box center [306, 234] width 254 height 15
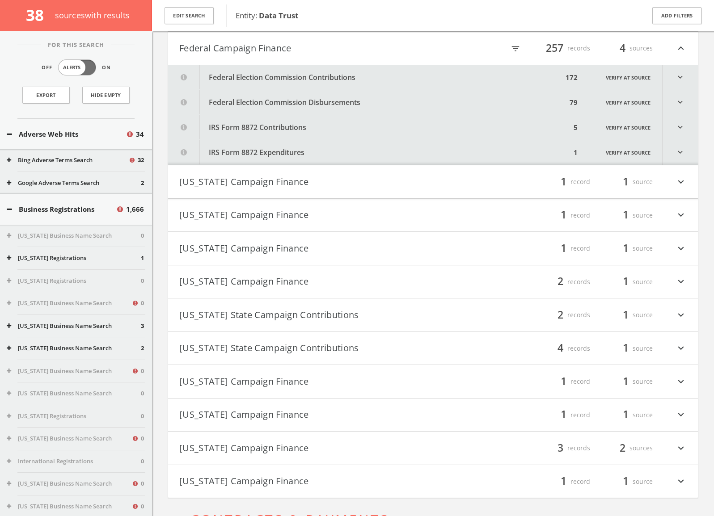
scroll to position [848, 0]
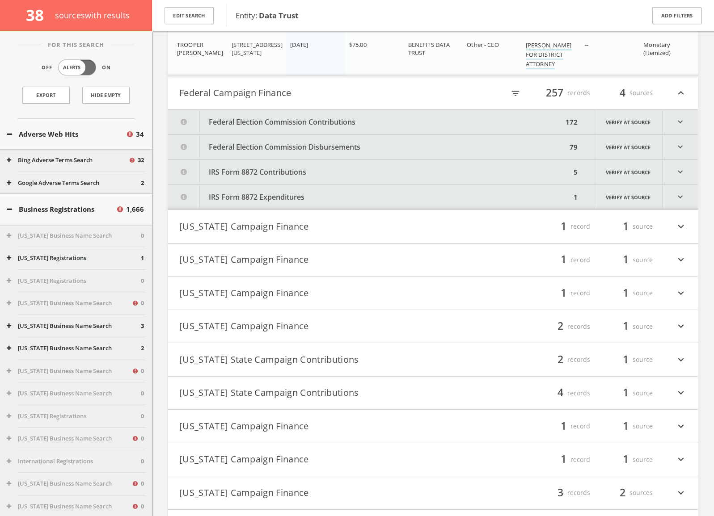
click at [296, 139] on button "Federal Election Commission Disbursements" at bounding box center [367, 147] width 399 height 25
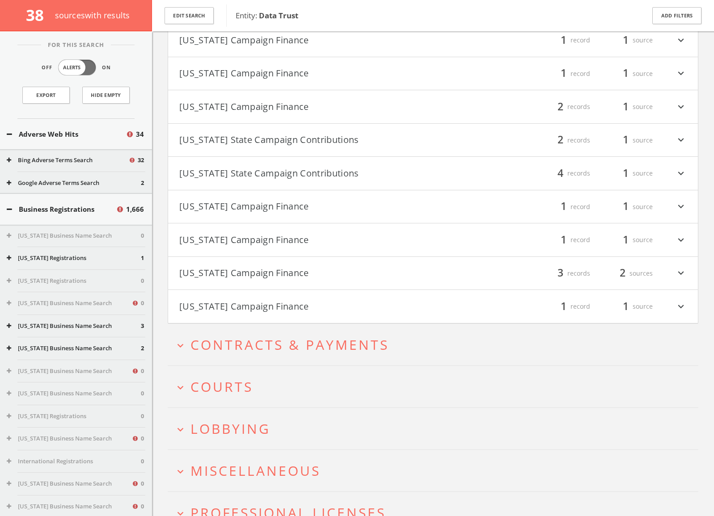
scroll to position [4081, 0]
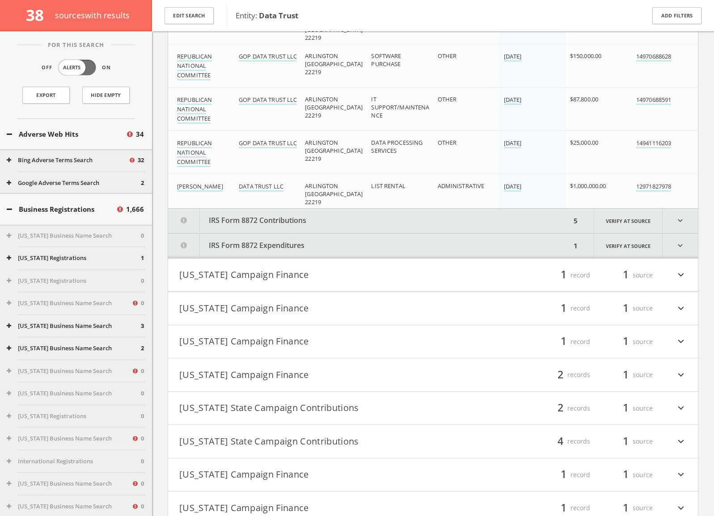
click at [281, 218] on button "IRS Form 8872 Contributions" at bounding box center [369, 221] width 403 height 25
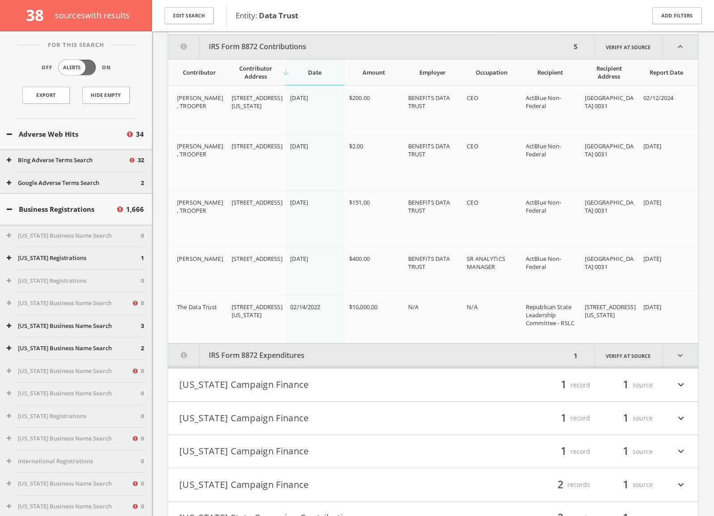
scroll to position [4258, 0]
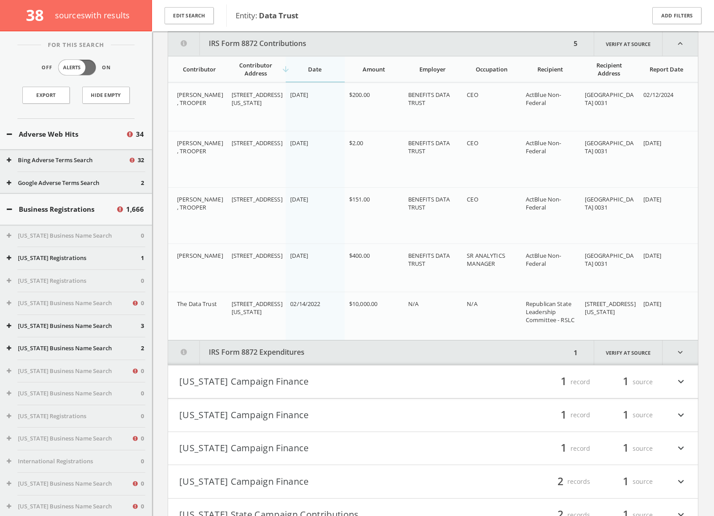
click at [295, 360] on button "IRS Form 8872 Expenditures" at bounding box center [369, 353] width 403 height 25
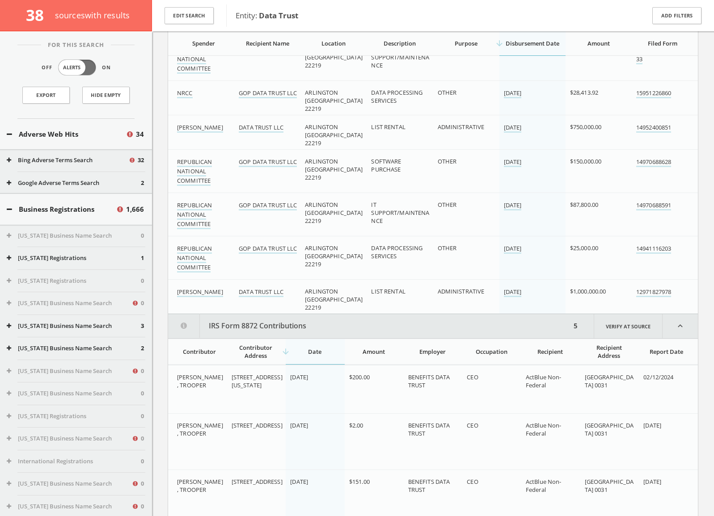
scroll to position [3941, 0]
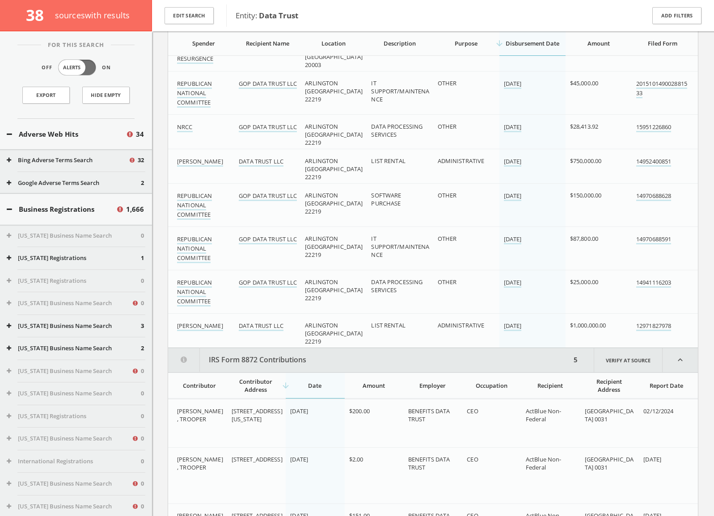
click at [264, 357] on button "IRS Form 8872 Contributions" at bounding box center [369, 360] width 403 height 24
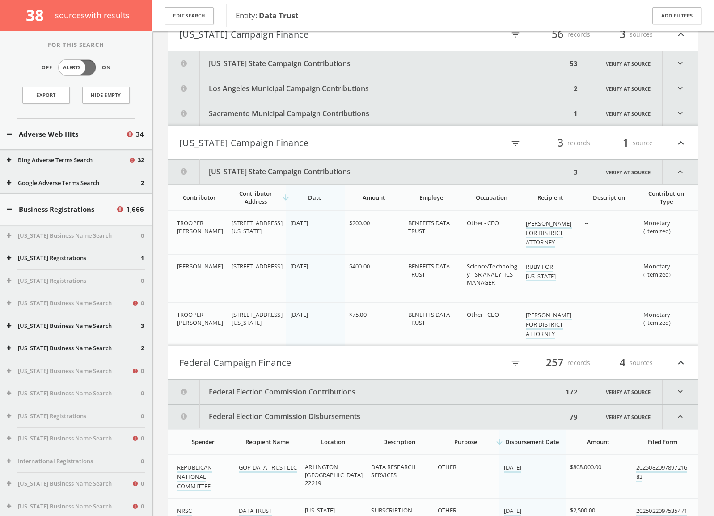
scroll to position [633, 0]
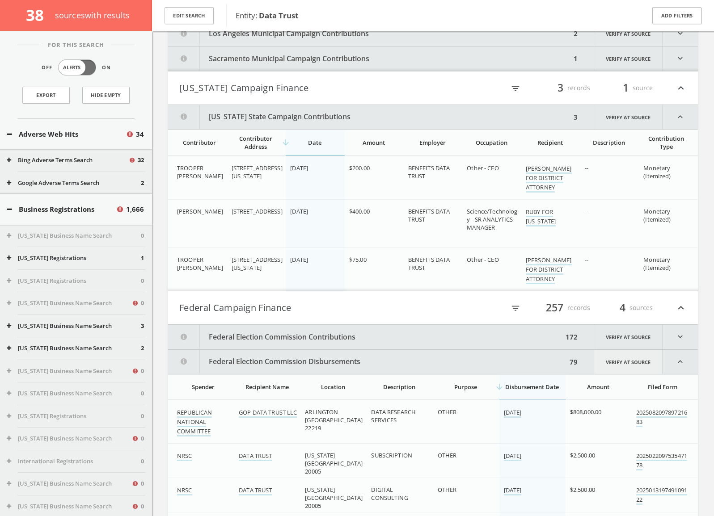
click at [635, 363] on link "Verify at source" at bounding box center [628, 362] width 69 height 24
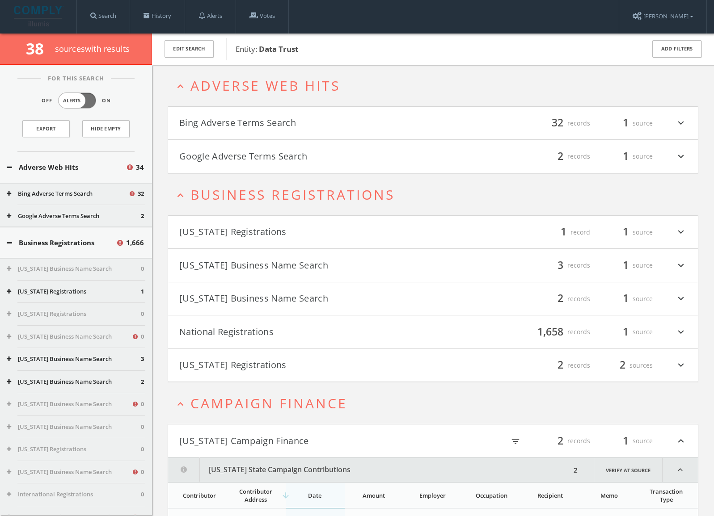
scroll to position [0, 0]
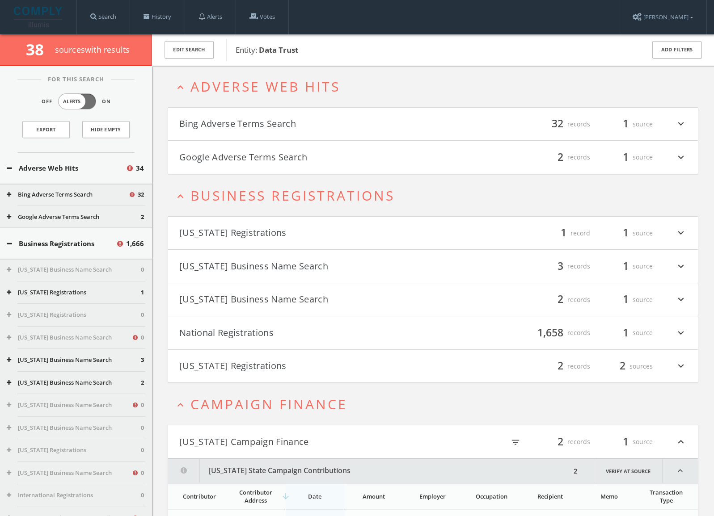
click at [462, 330] on div "filter_list 1,658 records 1 source expand_more" at bounding box center [560, 332] width 254 height 15
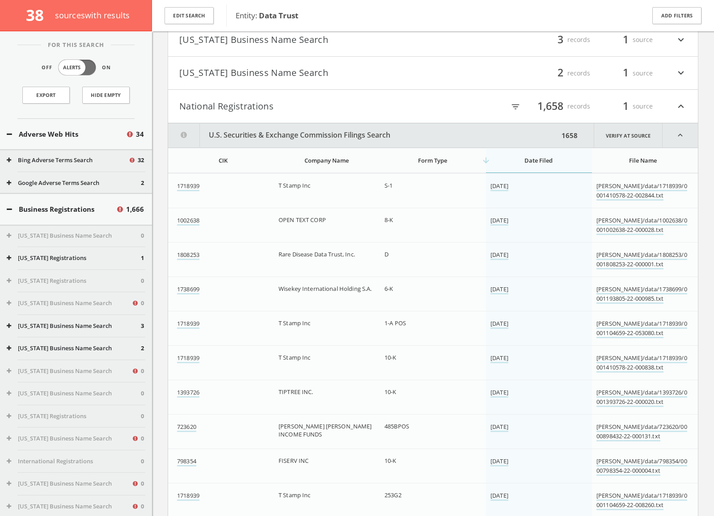
scroll to position [229, 0]
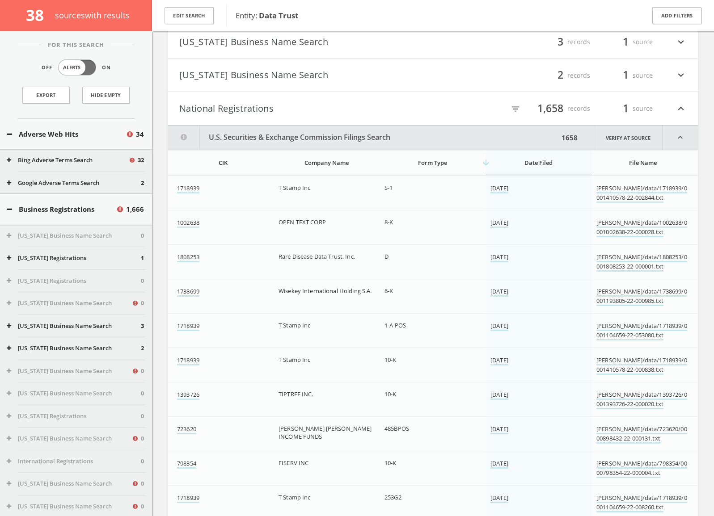
click at [452, 110] on div "filter_list 1,658 records 1 source expand_less" at bounding box center [560, 108] width 254 height 15
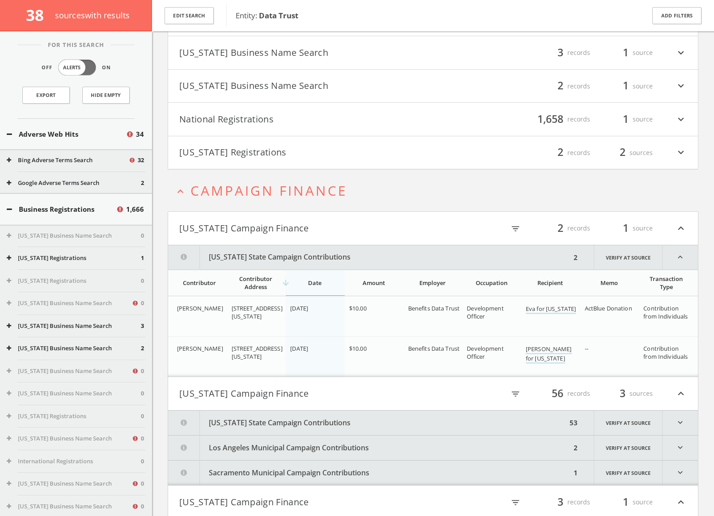
scroll to position [139, 0]
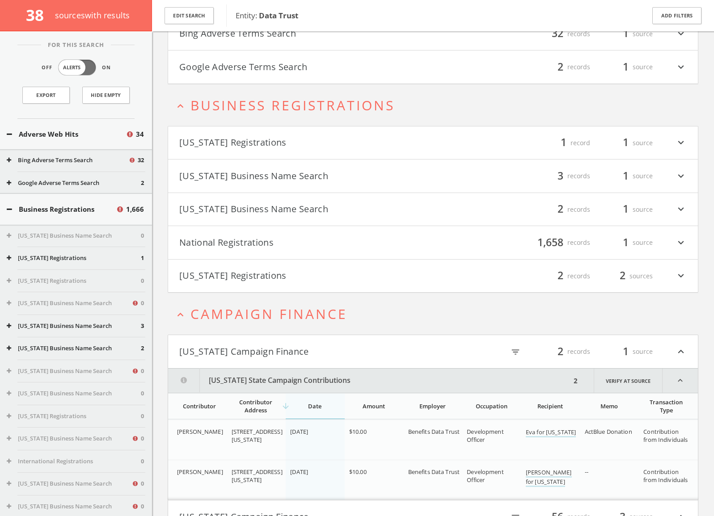
click at [411, 146] on button "[US_STATE] Registrations" at bounding box center [306, 142] width 254 height 15
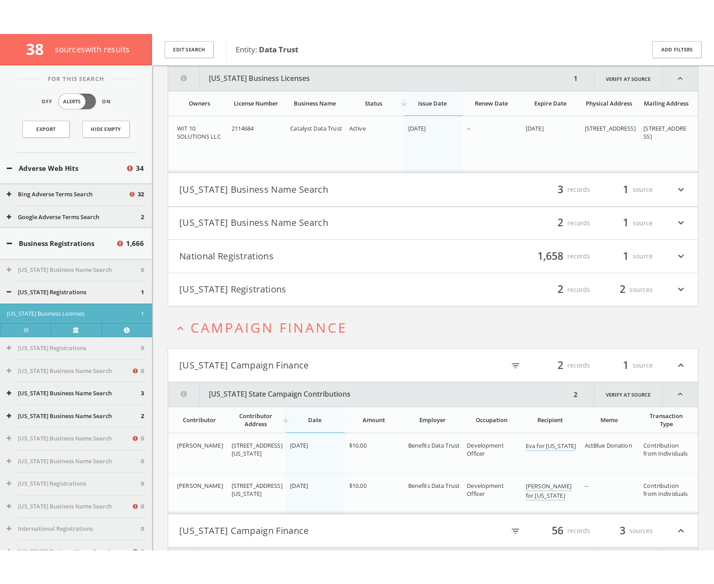
scroll to position [223, 0]
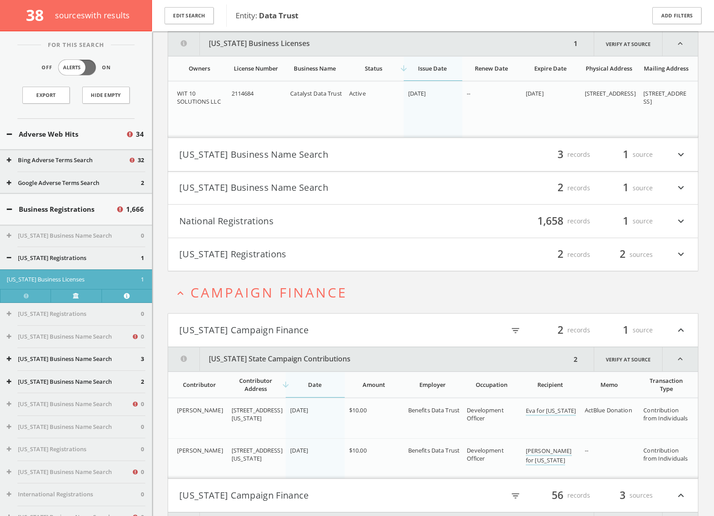
click at [312, 42] on button "[US_STATE] Business Licenses" at bounding box center [369, 44] width 403 height 24
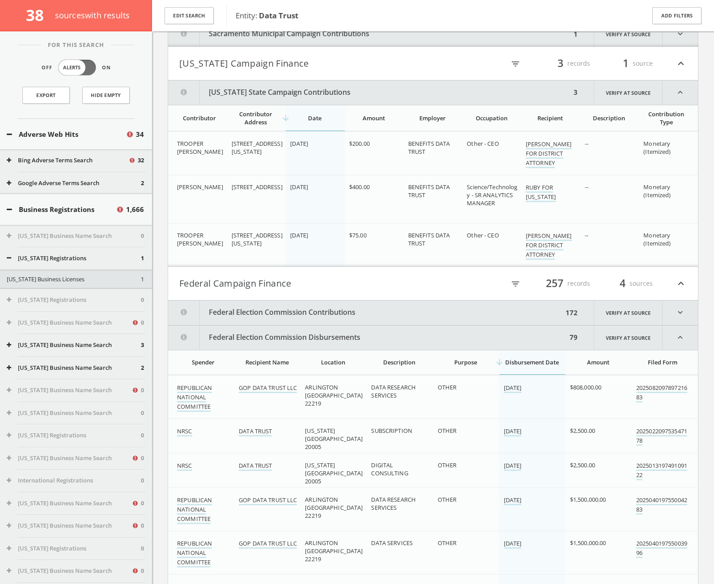
scroll to position [715, 0]
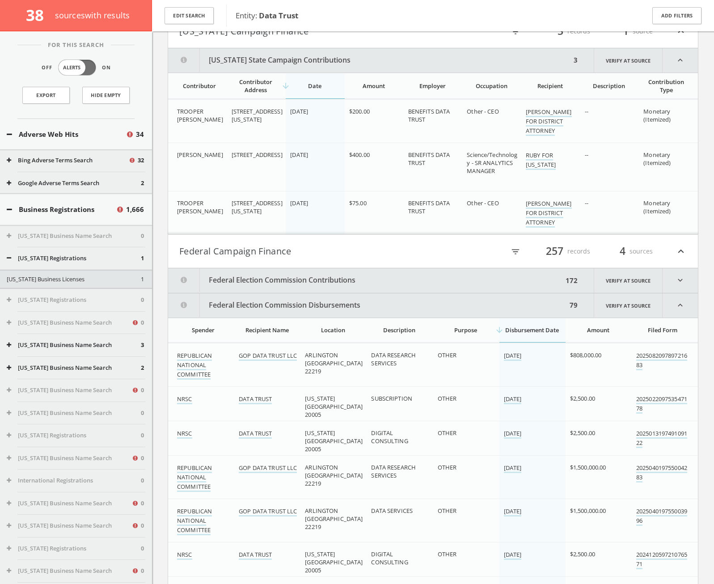
click at [296, 242] on h4 "Federal Campaign Finance filter_list 257 records 4 sources expand_less" at bounding box center [433, 251] width 530 height 33
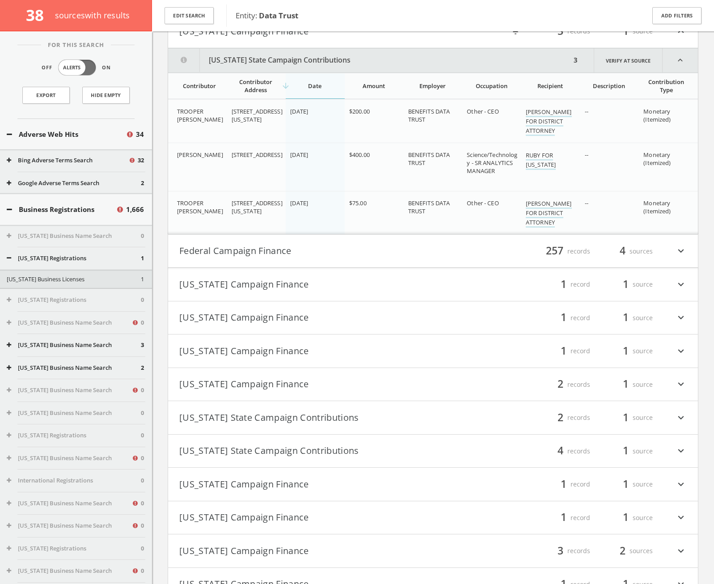
click at [296, 247] on button "Federal Campaign Finance" at bounding box center [306, 251] width 254 height 15
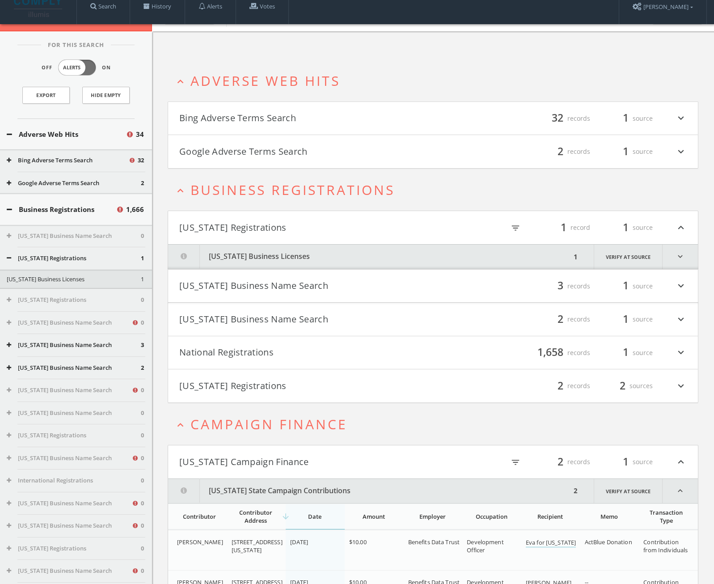
scroll to position [0, 0]
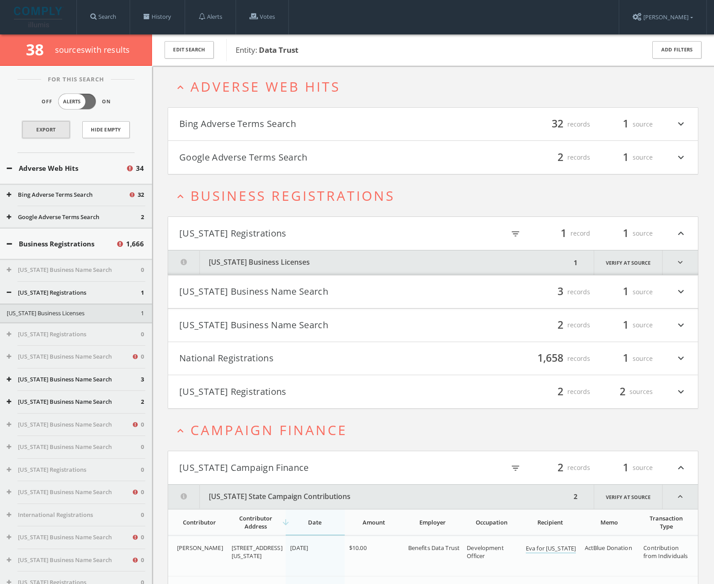
click at [45, 127] on link "Export" at bounding box center [45, 129] width 47 height 17
click at [260, 287] on button "[US_STATE] Business Name Search" at bounding box center [306, 291] width 254 height 15
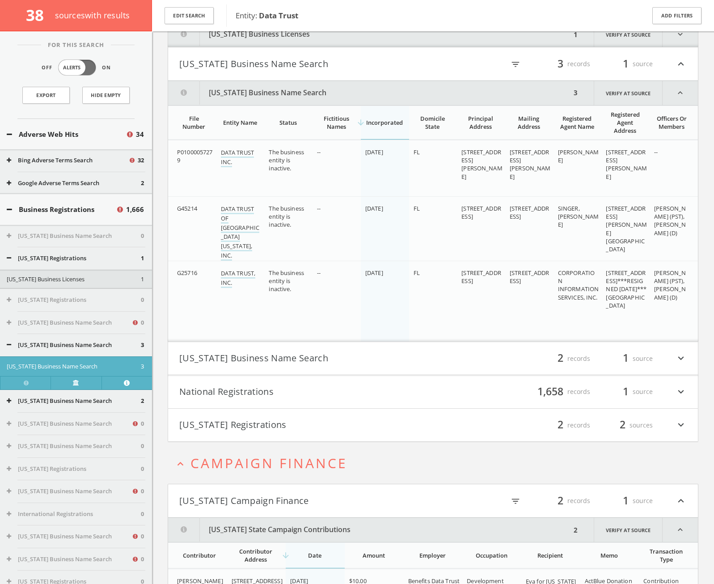
scroll to position [188, 0]
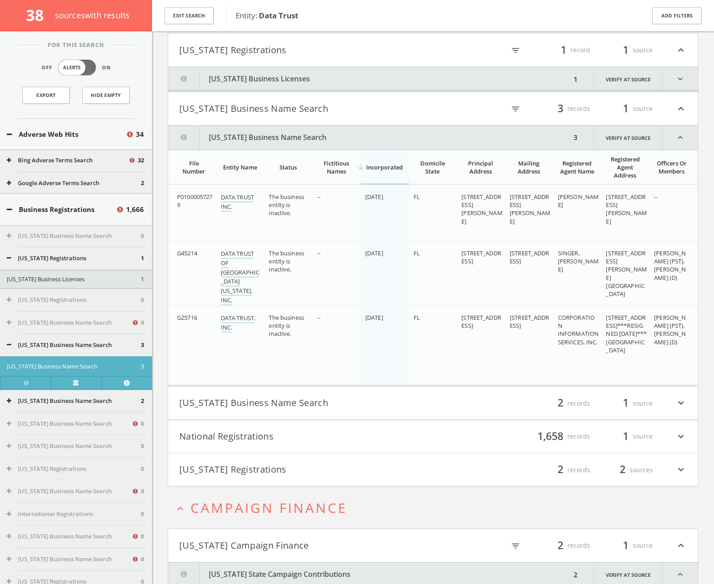
click at [266, 112] on button "[US_STATE] Business Name Search" at bounding box center [306, 108] width 254 height 15
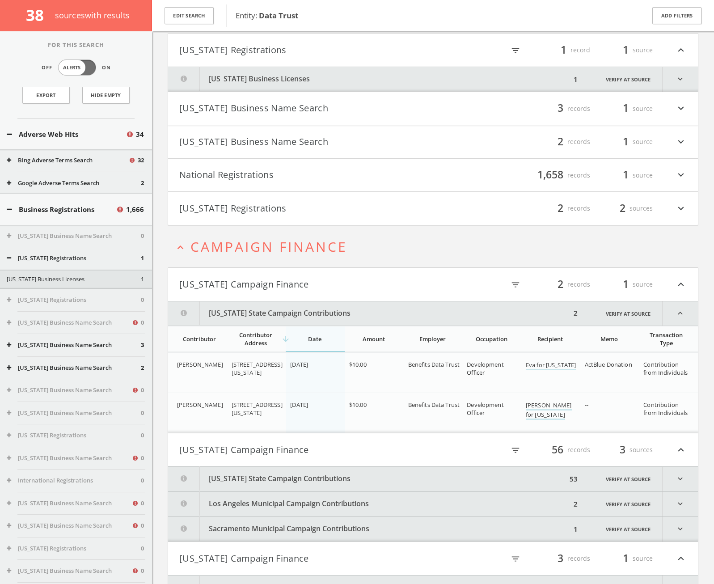
click at [247, 55] on button "[US_STATE] Registrations" at bounding box center [306, 49] width 254 height 15
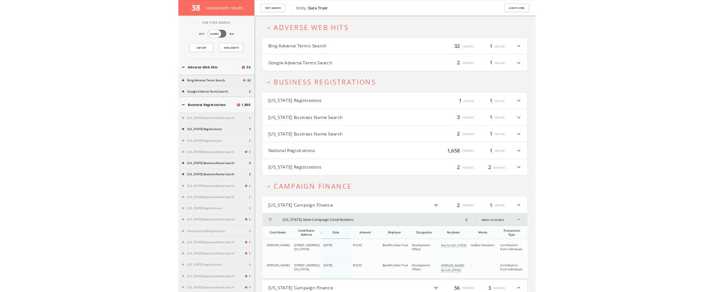
scroll to position [0, 0]
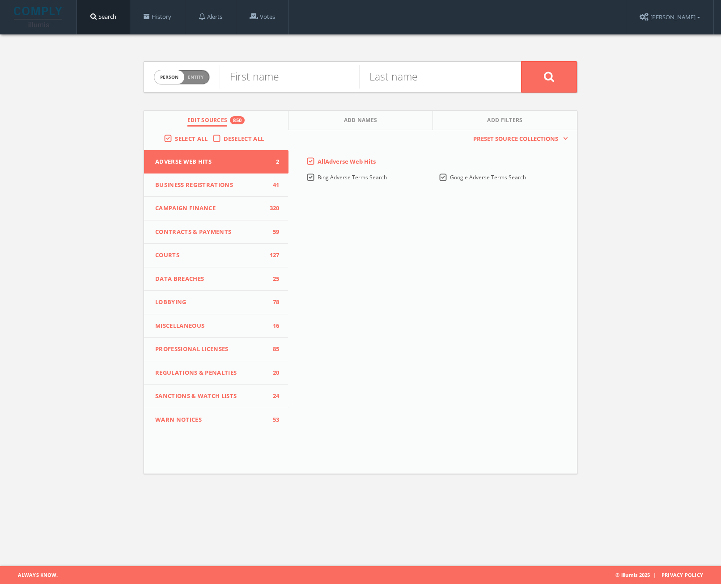
click at [111, 18] on link "Search" at bounding box center [103, 17] width 53 height 34
click at [170, 75] on span "person" at bounding box center [169, 77] width 30 height 14
checkbox input "true"
click at [272, 72] on input "text" at bounding box center [370, 76] width 301 height 23
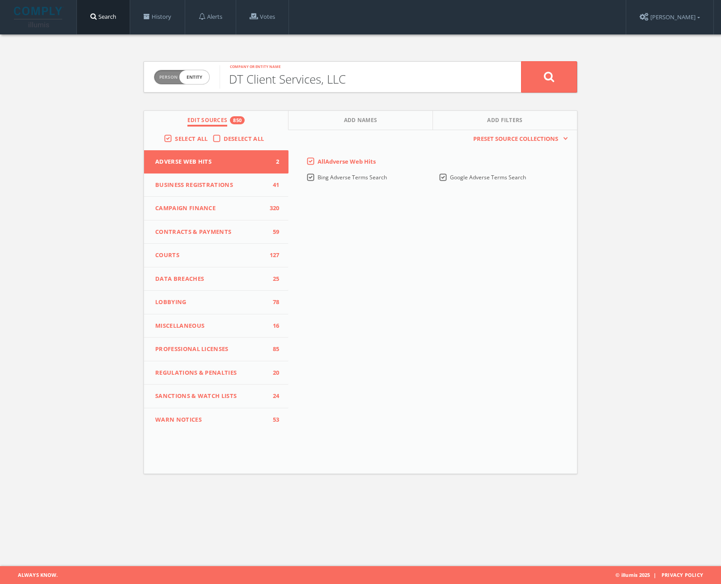
type input "DT Client Services, LLC"
click at [553, 70] on button at bounding box center [549, 76] width 56 height 31
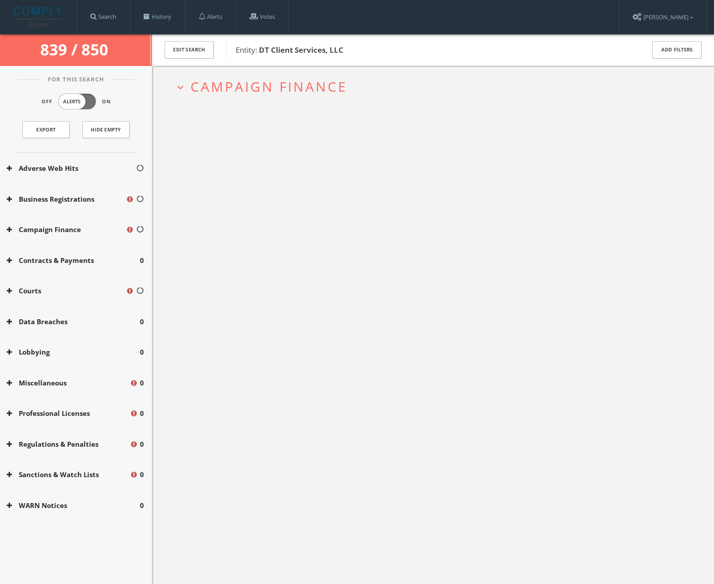
click at [306, 89] on span "Campaign Finance" at bounding box center [268, 86] width 157 height 18
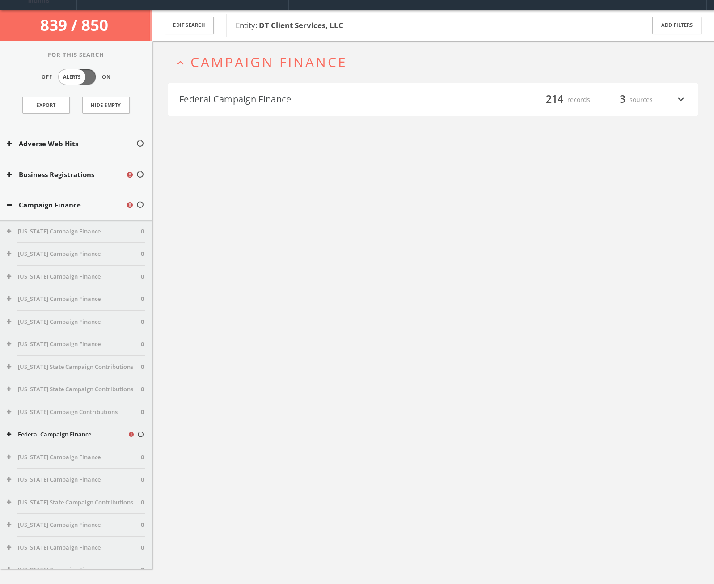
click at [313, 69] on h2 "expand_less Campaign Finance" at bounding box center [433, 62] width 531 height 42
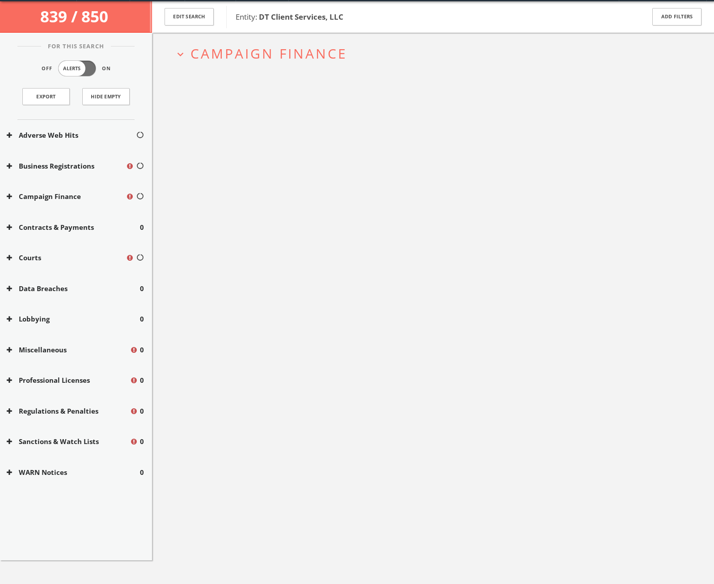
scroll to position [34, 0]
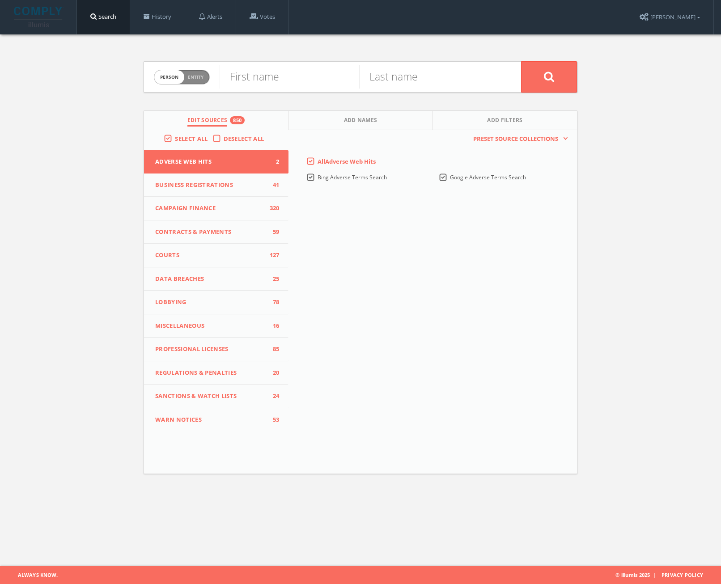
click at [169, 73] on span "person" at bounding box center [169, 77] width 30 height 14
checkbox input "true"
click at [290, 80] on input "text" at bounding box center [370, 76] width 301 height 23
type input "GOP Data Trust"
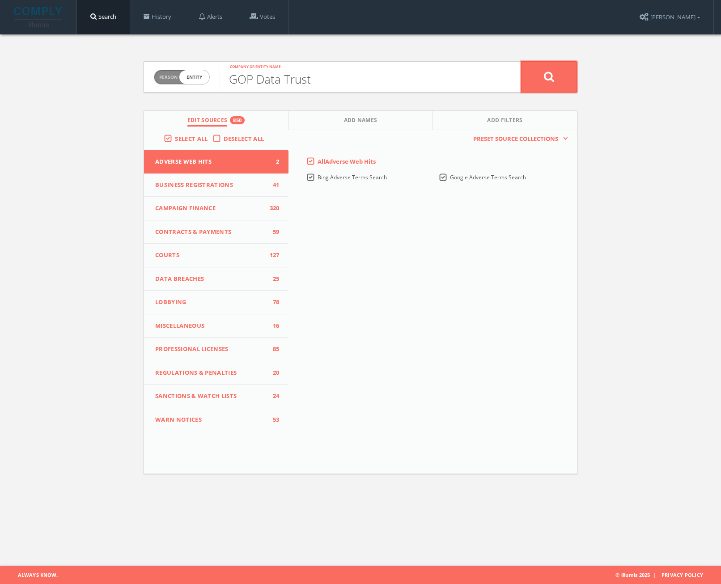
click at [547, 80] on icon at bounding box center [549, 76] width 11 height 11
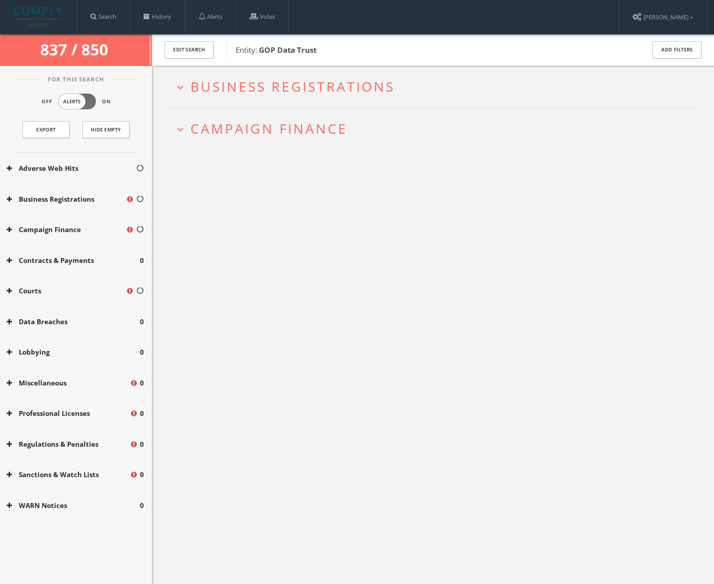
click at [251, 88] on span "Business Registrations" at bounding box center [292, 86] width 204 height 18
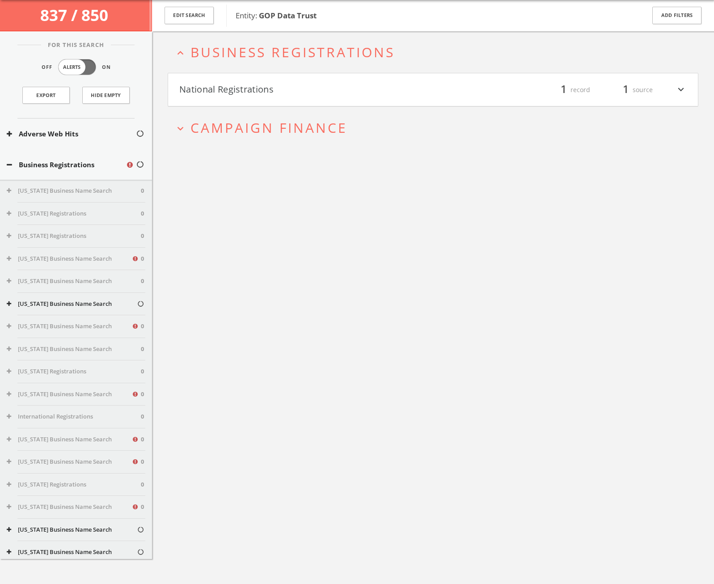
click at [285, 88] on button "National Registrations" at bounding box center [306, 89] width 254 height 15
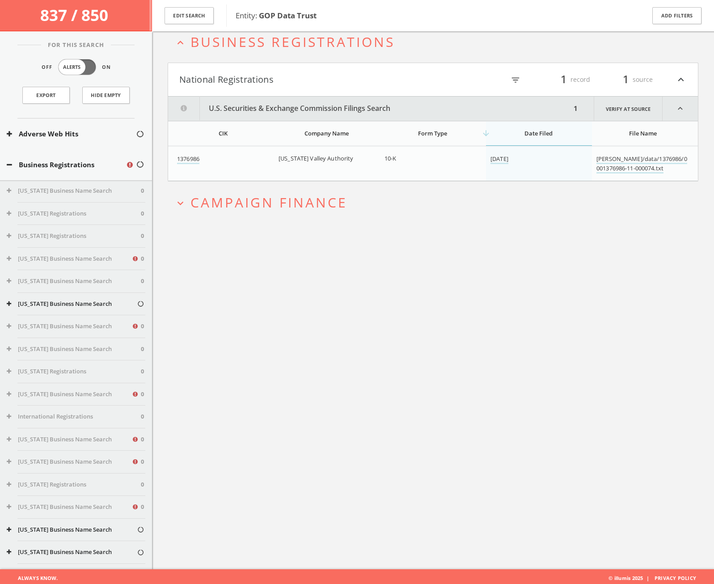
scroll to position [52, 0]
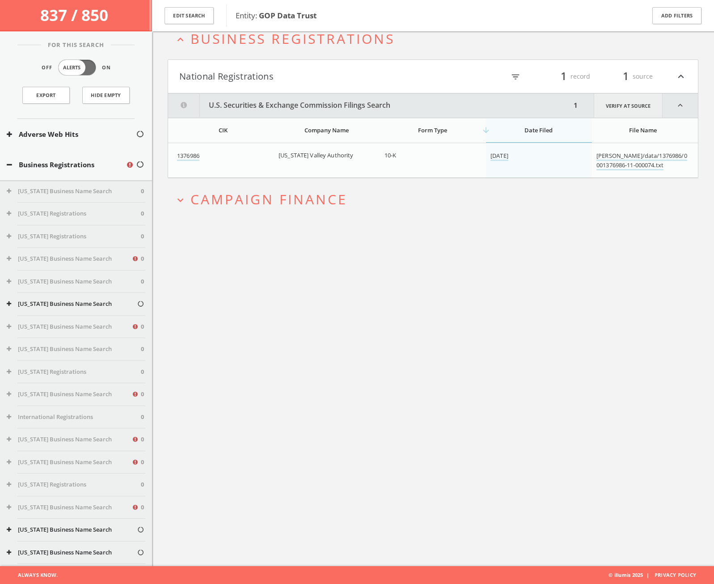
click at [627, 106] on link "Verify at source" at bounding box center [628, 105] width 69 height 24
click at [612, 161] on link "edgar/data/1376986/0001376986-11-000074.txt" at bounding box center [641, 161] width 91 height 19
click at [627, 106] on link "Verify at source" at bounding box center [628, 105] width 69 height 24
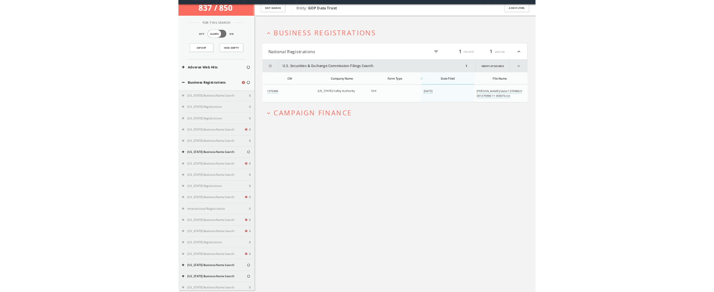
scroll to position [0, 0]
